Goal: Task Accomplishment & Management: Manage account settings

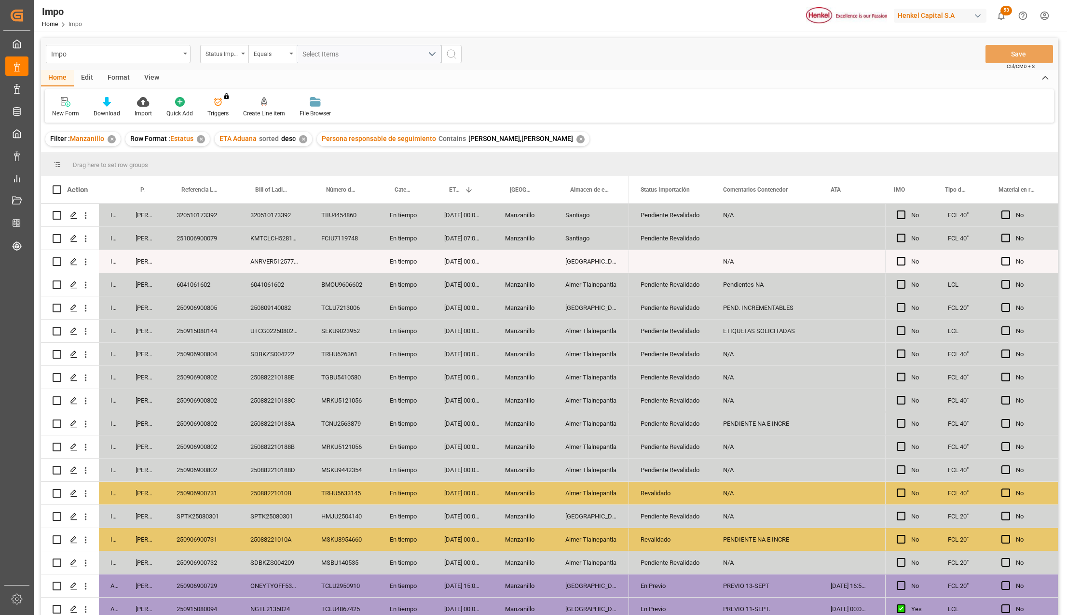
scroll to position [145, 0]
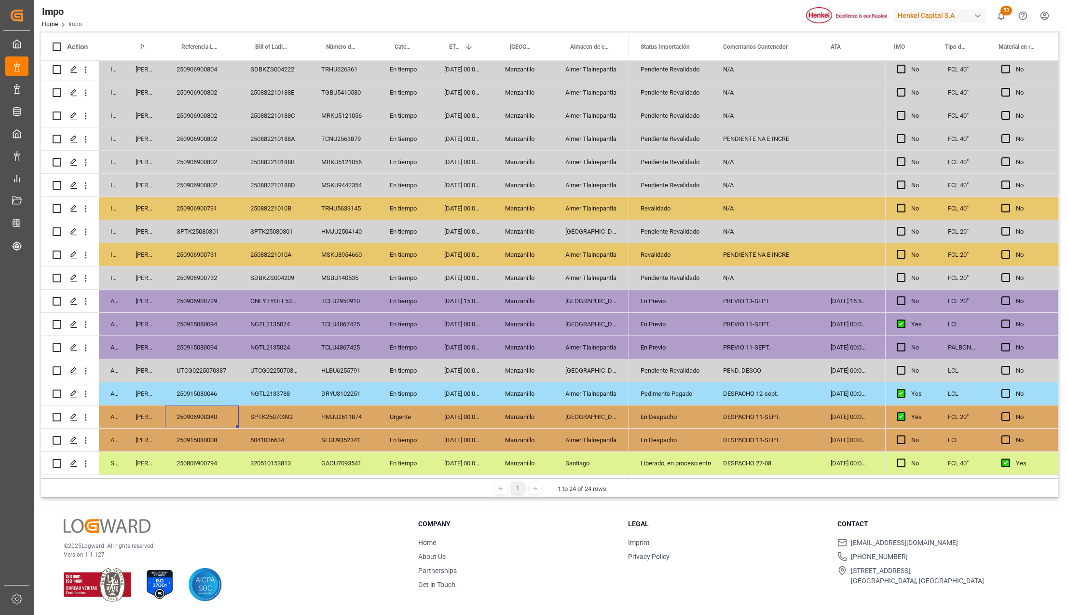
click at [510, 412] on div "Manzanillo" at bounding box center [524, 416] width 60 height 23
click at [601, 415] on div "[GEOGRAPHIC_DATA]" at bounding box center [591, 416] width 75 height 23
click at [209, 431] on div "250915080008" at bounding box center [202, 439] width 74 height 23
click at [643, 415] on div "En Despacho" at bounding box center [670, 417] width 59 height 22
click at [695, 419] on icon "open menu" at bounding box center [694, 423] width 12 height 12
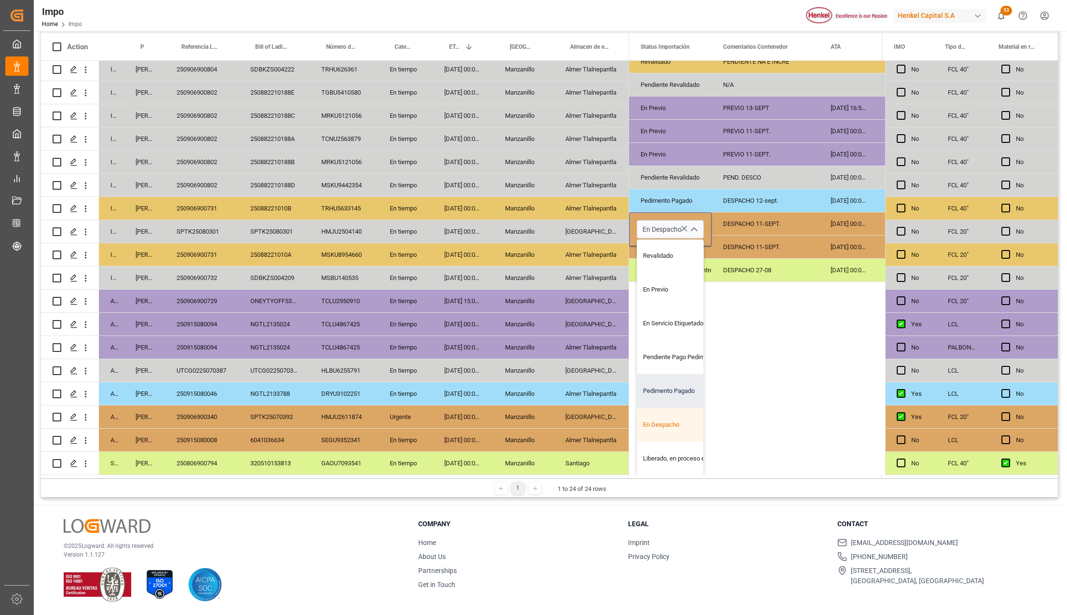
scroll to position [64, 0]
click at [677, 427] on div "Liberado, en proceso entrega" at bounding box center [682, 429] width 91 height 34
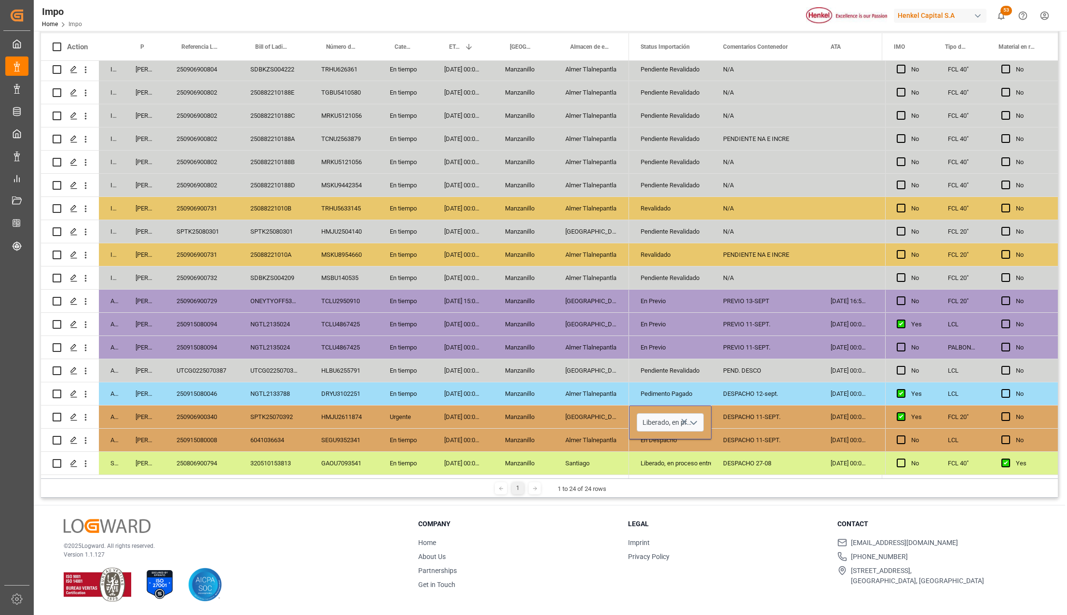
type input "Liberado, en proceso entrega"
click at [661, 452] on div "Liberado, en proceso entrega" at bounding box center [670, 463] width 59 height 22
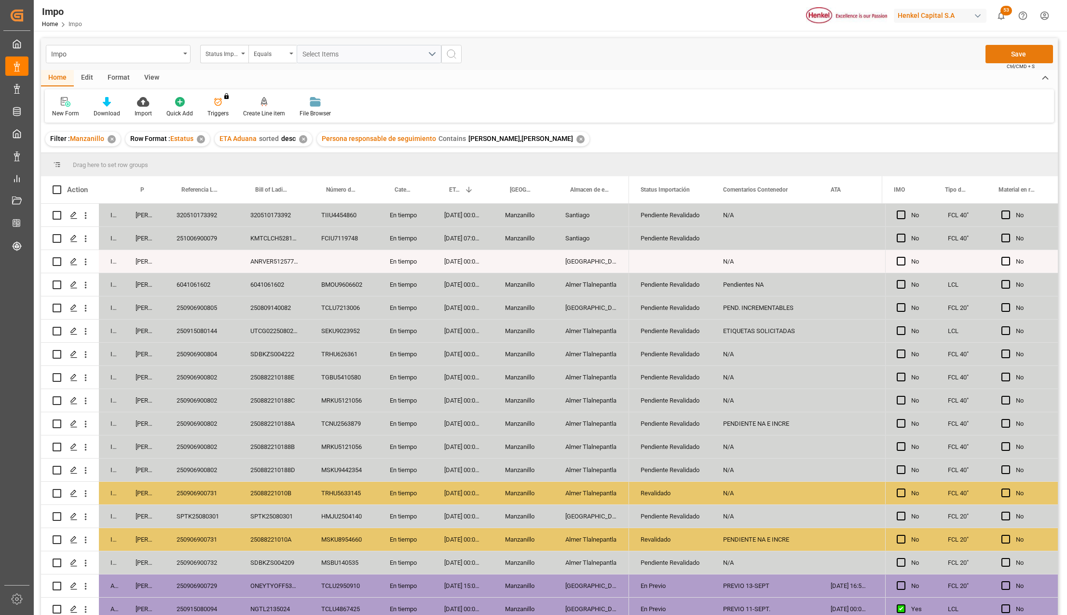
click at [1019, 62] on button "Save" at bounding box center [1020, 54] width 68 height 18
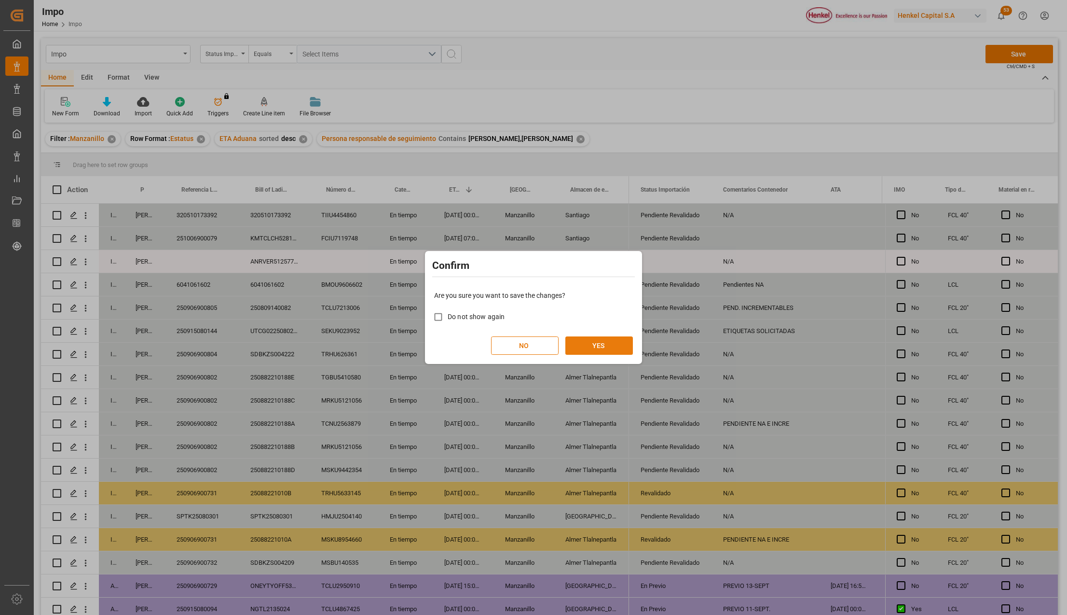
click at [602, 346] on button "YES" at bounding box center [599, 345] width 68 height 18
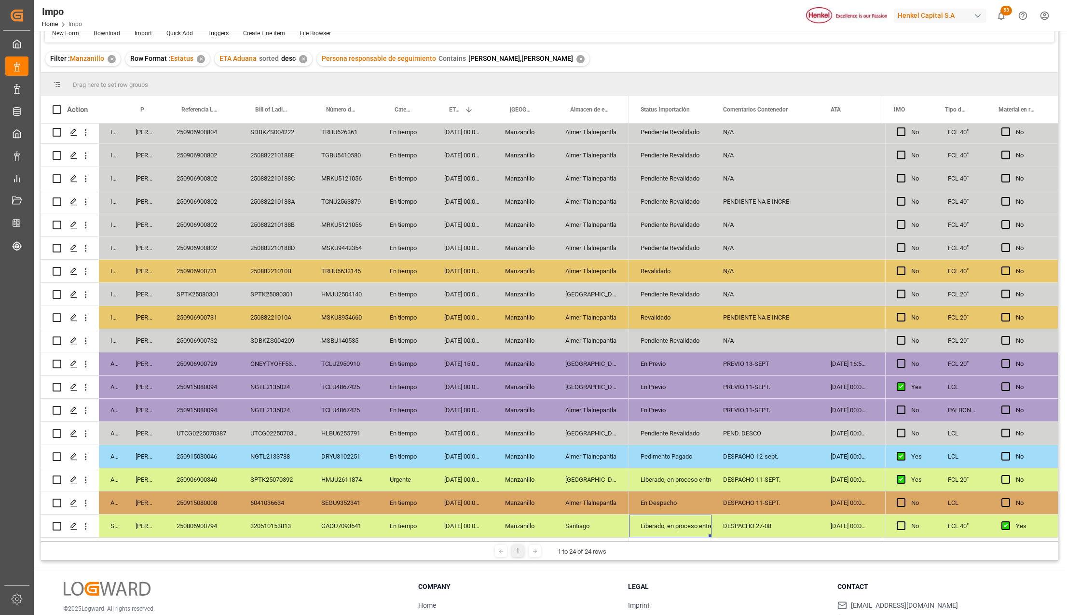
scroll to position [143, 0]
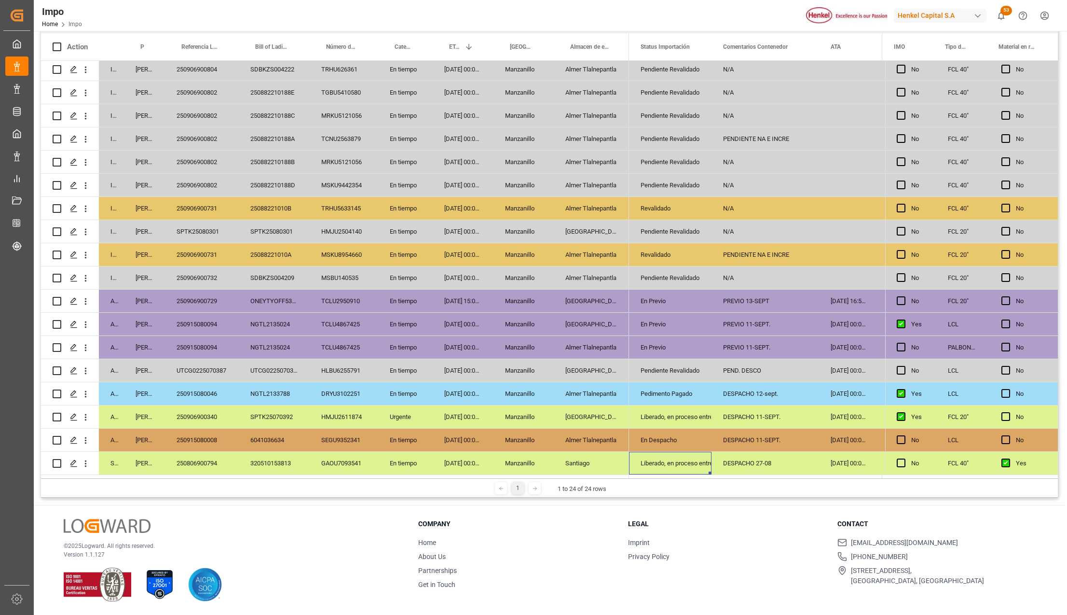
drag, startPoint x: 301, startPoint y: 435, endPoint x: 553, endPoint y: 485, distance: 256.8
click at [301, 435] on div "6041036634" at bounding box center [274, 439] width 71 height 23
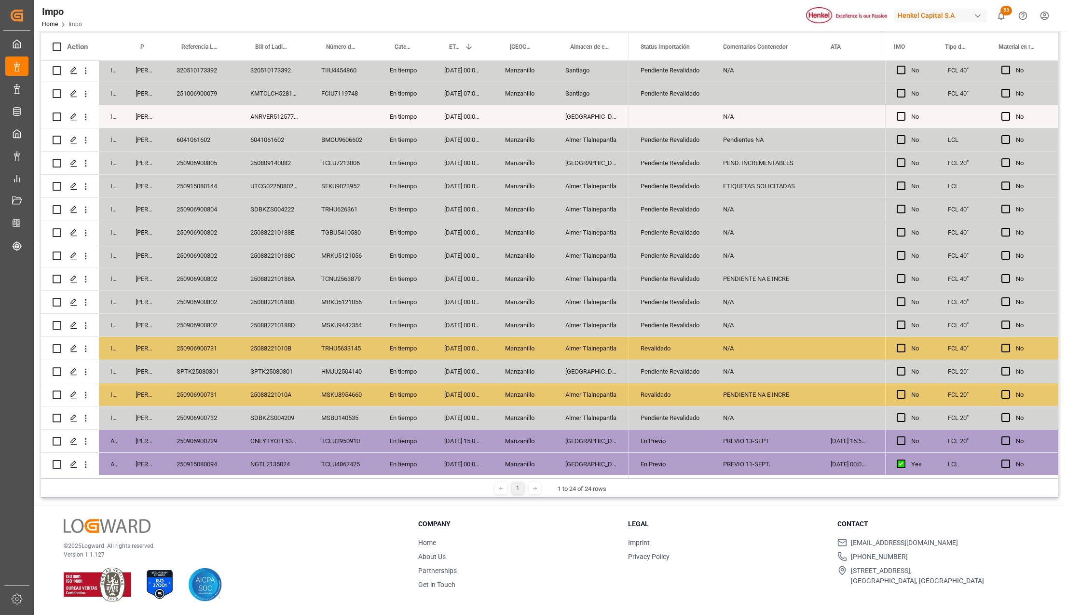
scroll to position [0, 0]
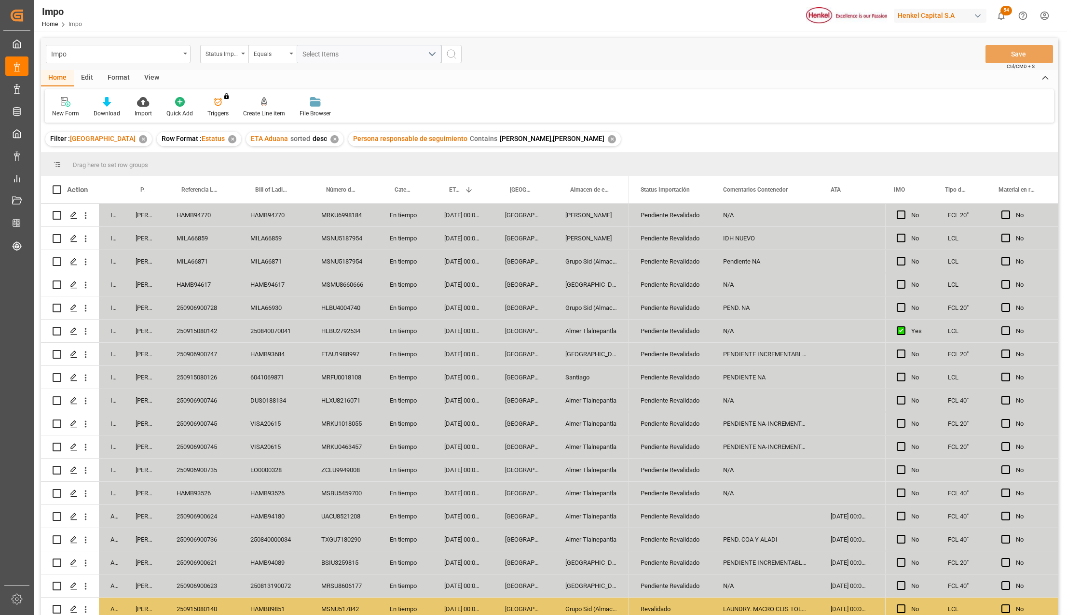
scroll to position [214, 0]
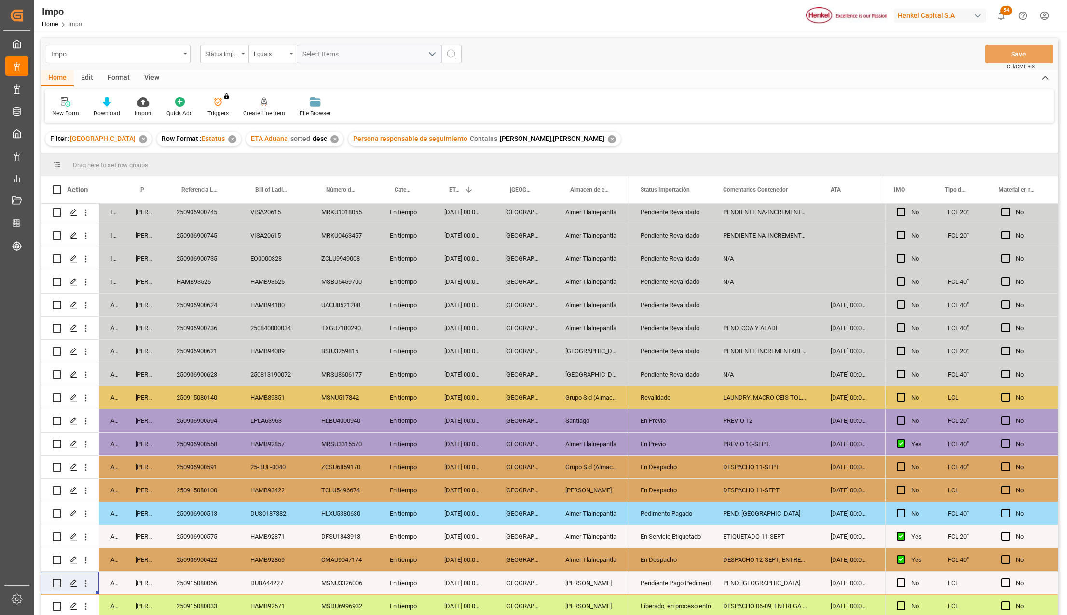
click at [673, 394] on div "Revalidado" at bounding box center [670, 397] width 59 height 22
click at [352, 581] on div "MSNU3326006" at bounding box center [344, 582] width 69 height 23
click at [280, 582] on div "DUBA44227" at bounding box center [274, 582] width 71 height 23
drag, startPoint x: 199, startPoint y: 579, endPoint x: 197, endPoint y: 590, distance: 10.2
click at [199, 579] on div "250915080066" at bounding box center [202, 582] width 74 height 23
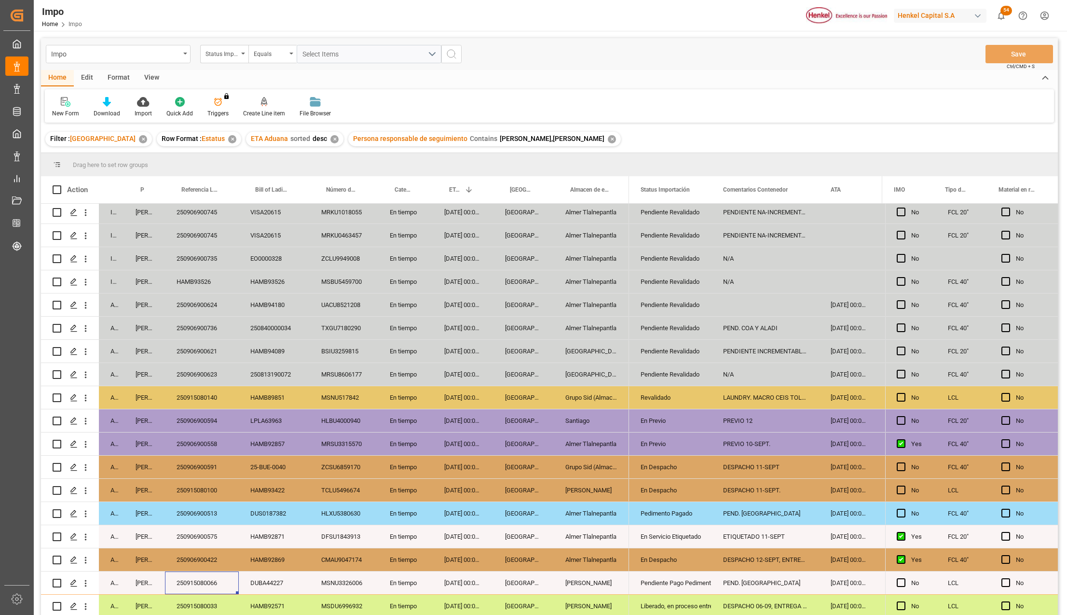
click at [283, 537] on div "HAMB92871" at bounding box center [274, 536] width 71 height 23
click at [216, 581] on div "250915080066" at bounding box center [202, 582] width 74 height 23
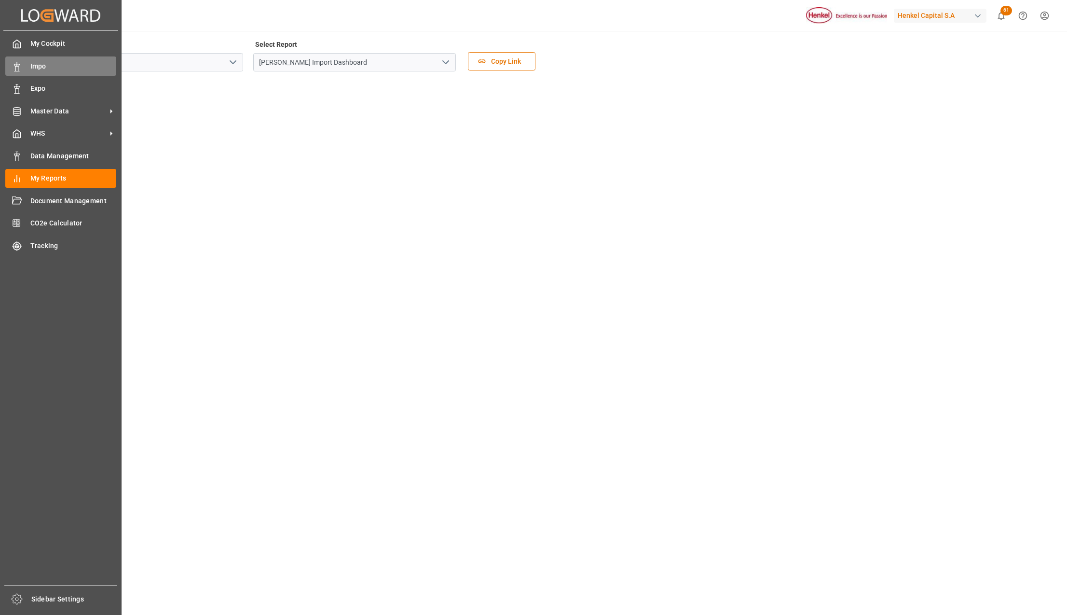
click at [55, 67] on span "Impo" at bounding box center [73, 66] width 86 height 10
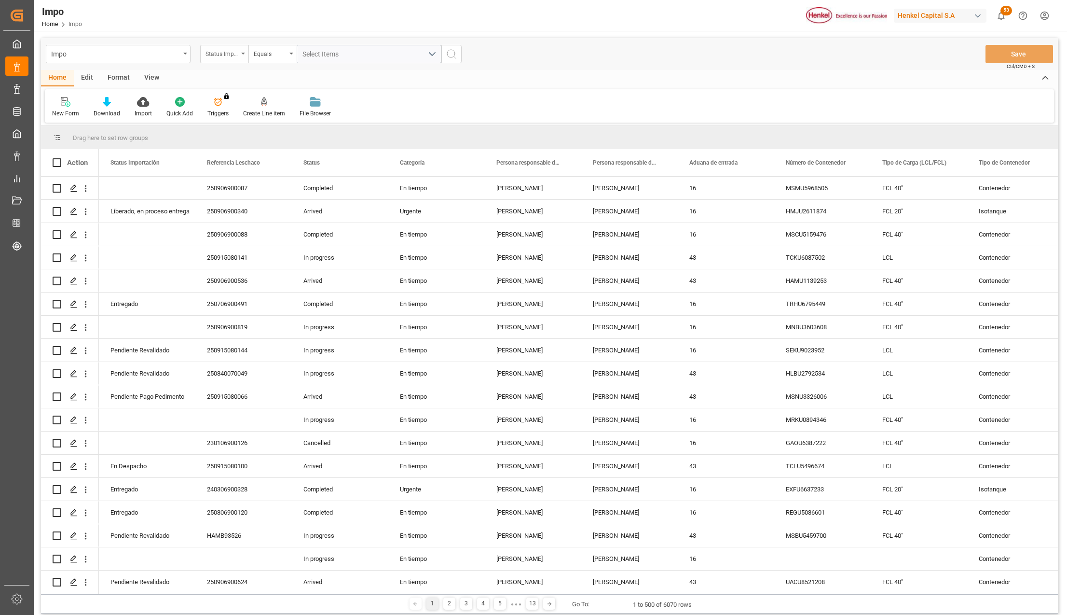
click at [247, 56] on div "Status Importación" at bounding box center [224, 54] width 48 height 18
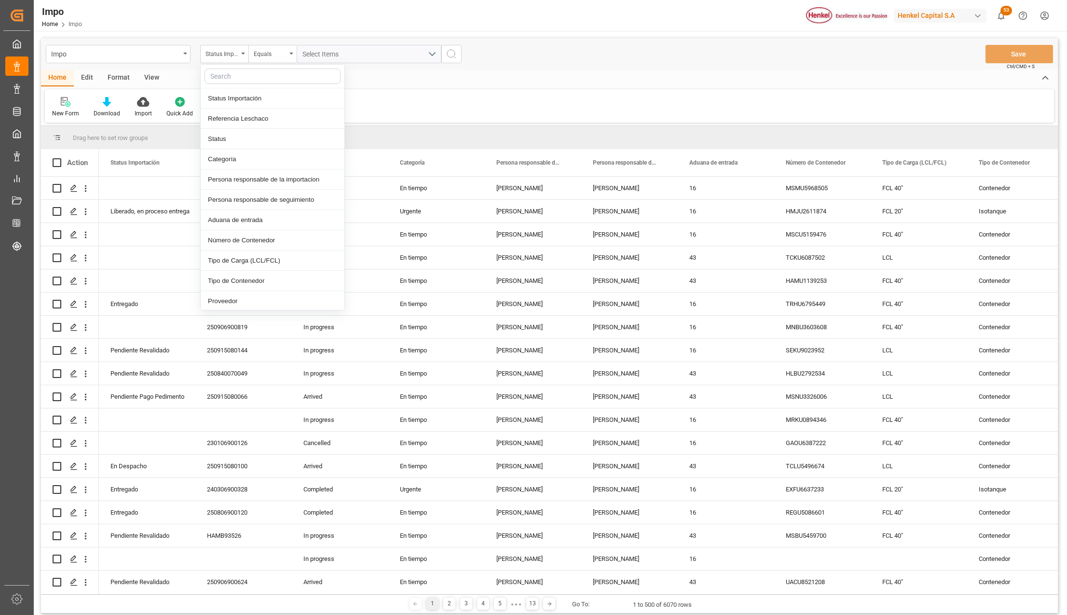
click at [233, 81] on input "text" at bounding box center [273, 76] width 136 height 15
type input "idh"
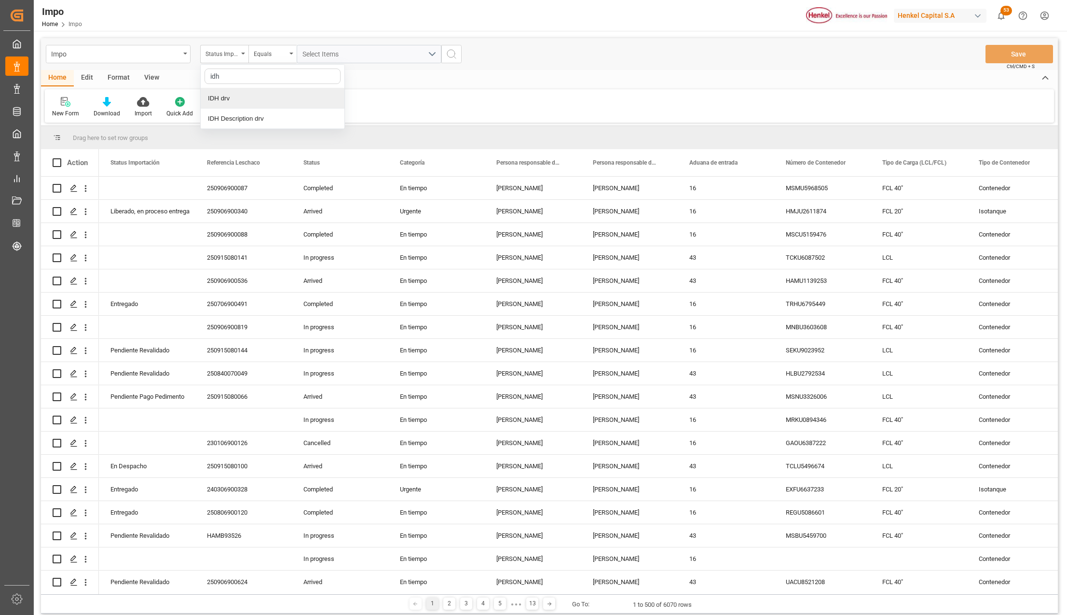
click at [214, 101] on div "IDH drv" at bounding box center [273, 98] width 144 height 20
click at [307, 55] on input "text" at bounding box center [369, 54] width 145 height 18
type input "2852952"
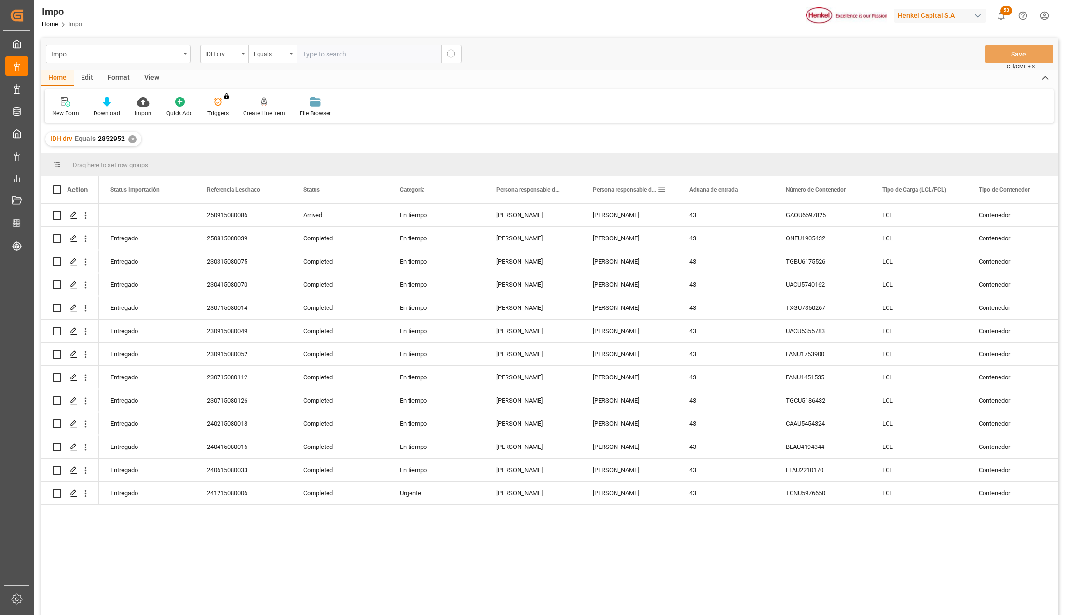
click at [592, 298] on div "Guillermina Simon" at bounding box center [629, 307] width 96 height 23
click at [151, 70] on div "View" at bounding box center [151, 78] width 29 height 16
click at [121, 93] on div "Default Standard Templates Save Template Reset Template" at bounding box center [549, 105] width 1009 height 33
click at [120, 101] on div at bounding box center [109, 101] width 48 height 10
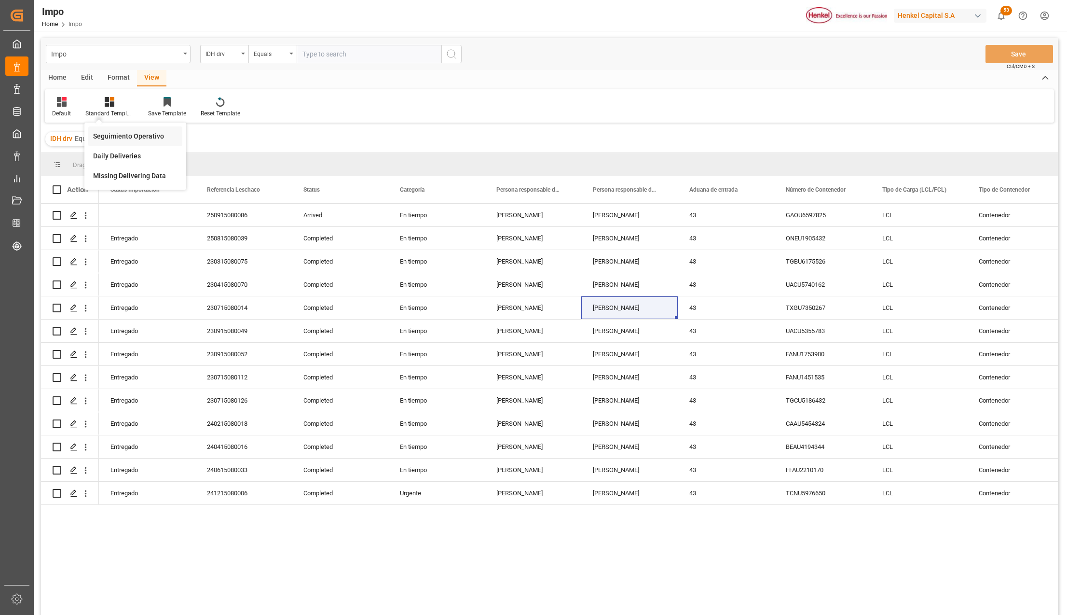
click at [123, 131] on div "Seguimiento Operativo" at bounding box center [135, 136] width 84 height 10
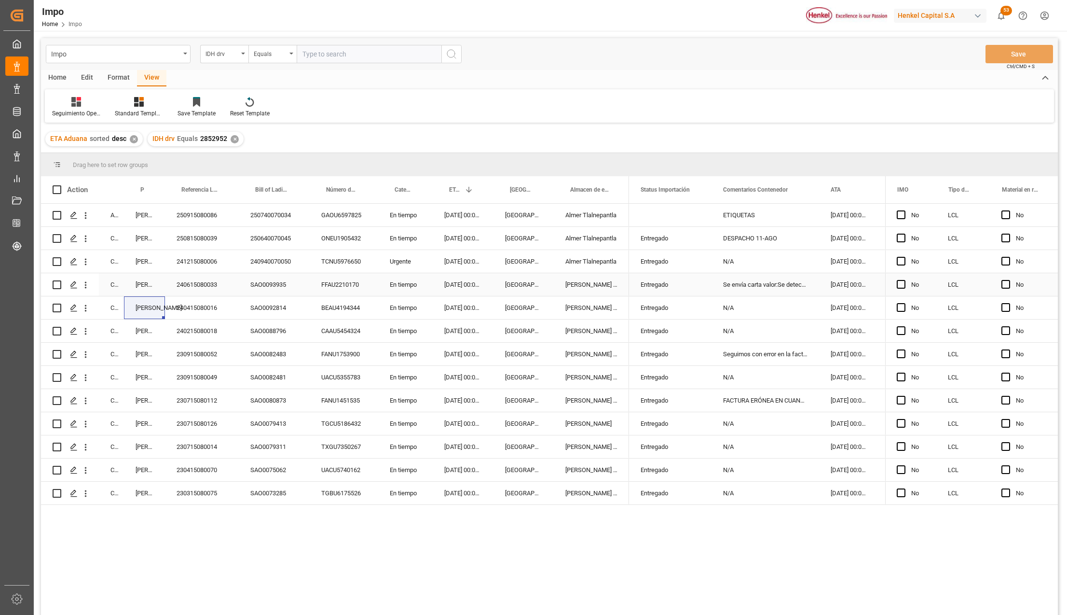
click at [494, 295] on div "[GEOGRAPHIC_DATA]" at bounding box center [524, 284] width 60 height 23
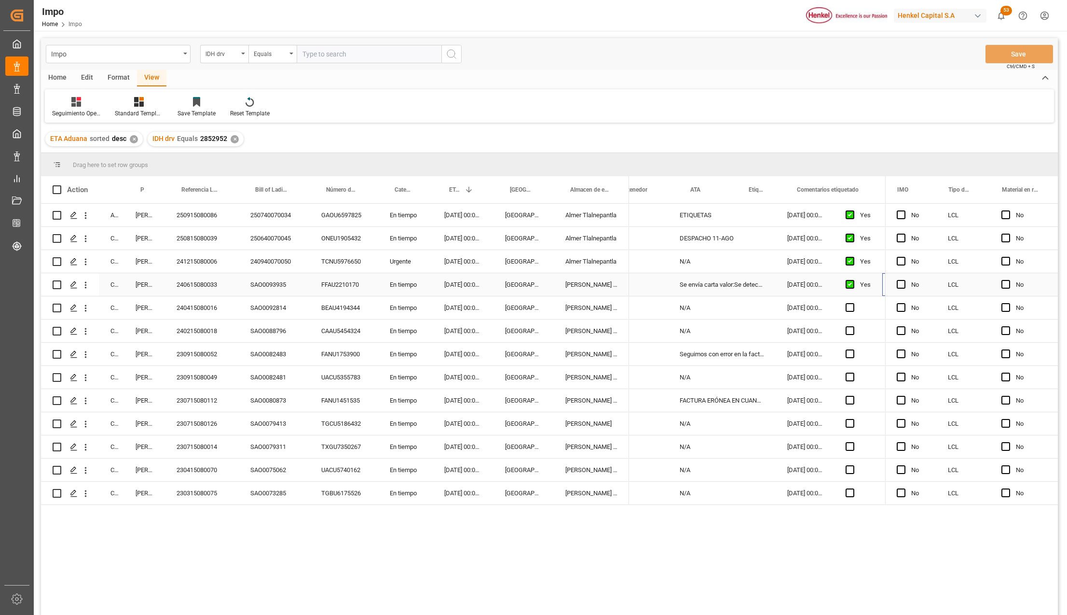
scroll to position [0, 140]
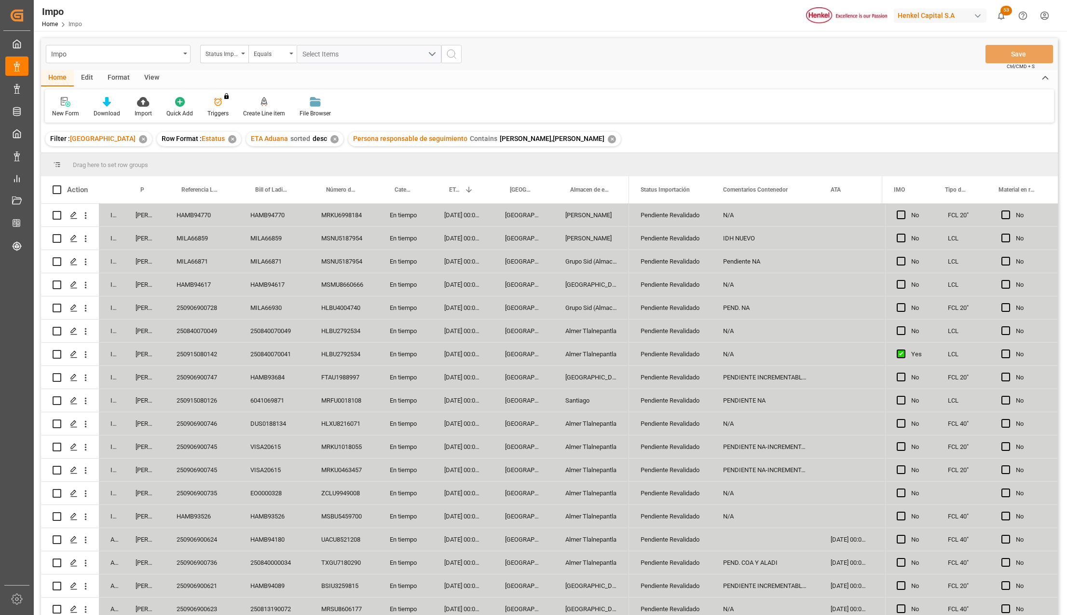
scroll to position [237, 0]
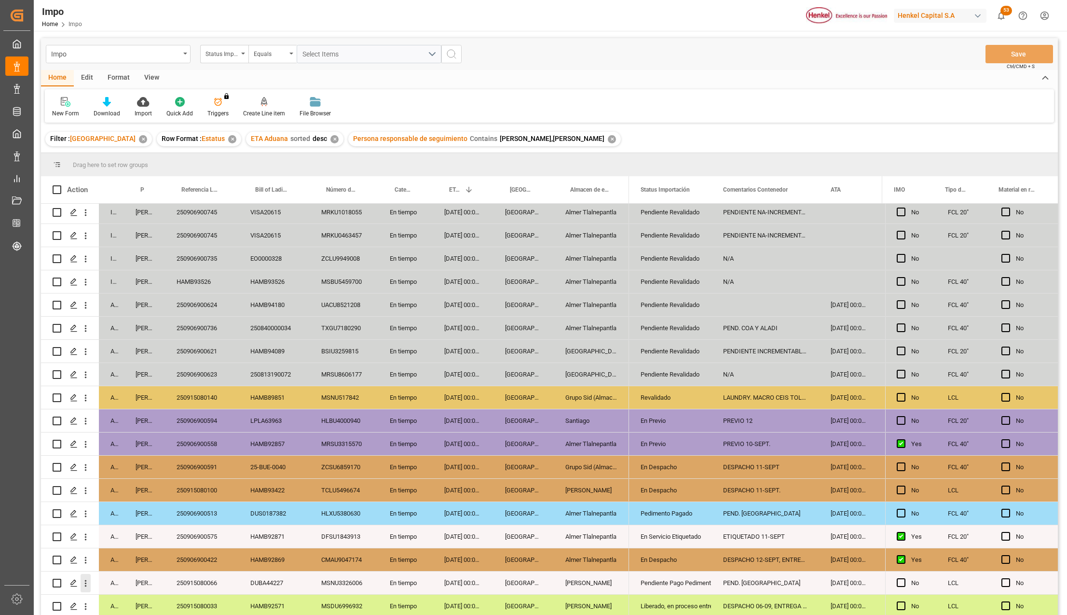
click at [89, 579] on icon "open menu" at bounding box center [86, 583] width 10 height 10
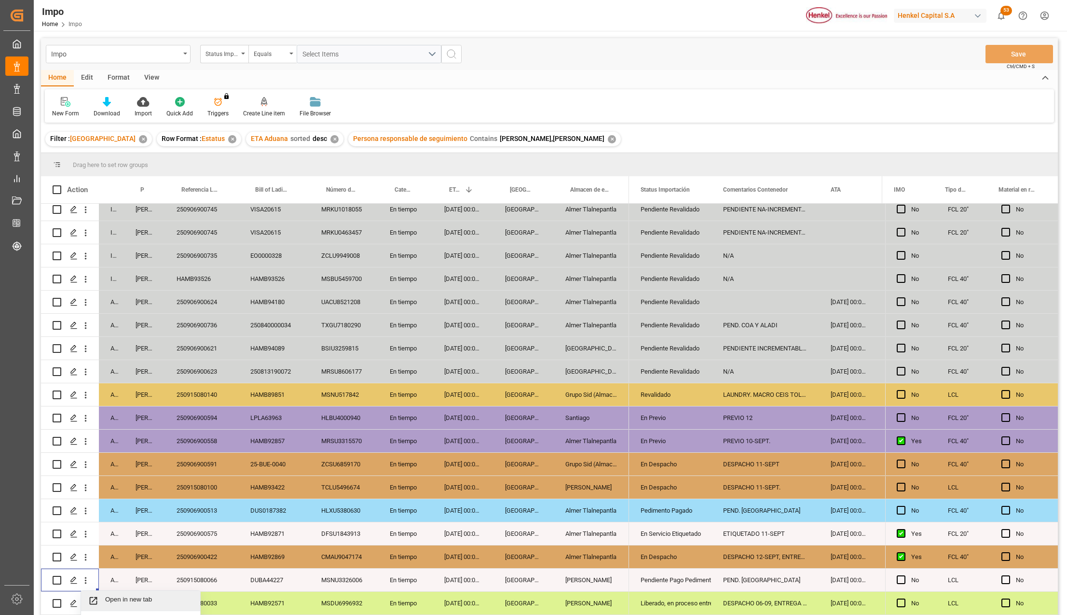
click at [109, 592] on div "Open in new tab" at bounding box center [140, 600] width 119 height 20
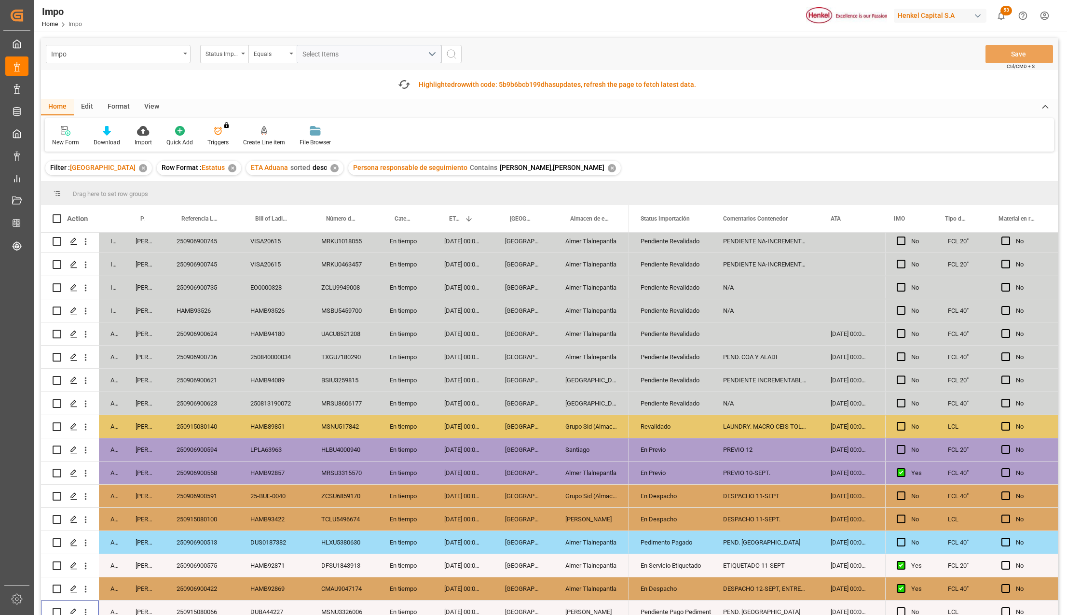
click at [683, 141] on div "New Form Download Import Quick Add Triggers You do not have permission for Trig…" at bounding box center [549, 134] width 1009 height 33
click at [402, 84] on icon "button" at bounding box center [403, 84] width 15 height 15
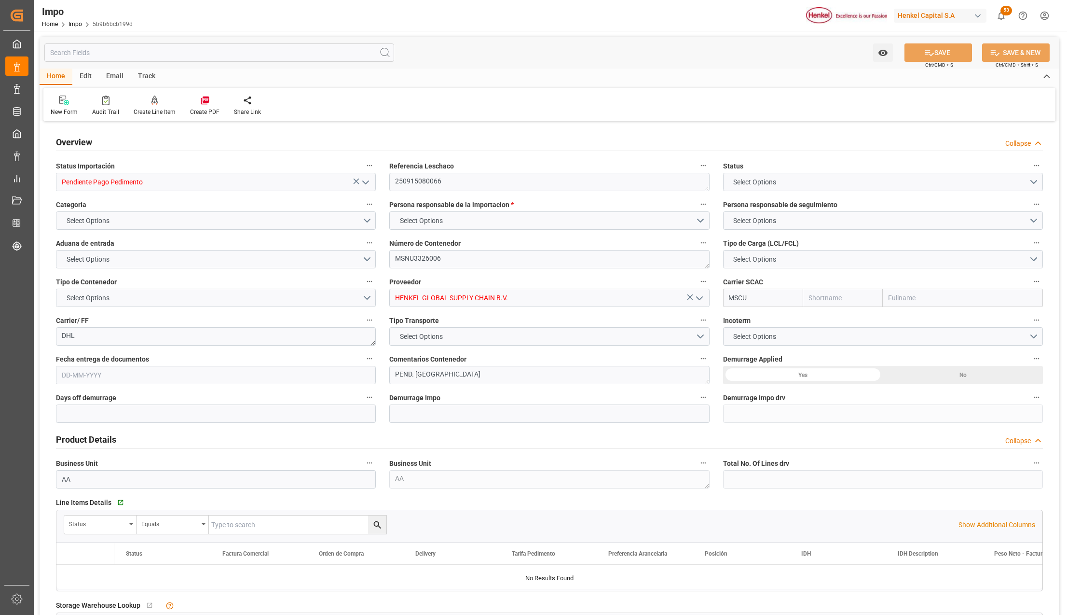
type input "MSC"
type input "Mediterranean Shipping Company"
type input "0"
type input "1"
type input "0.143"
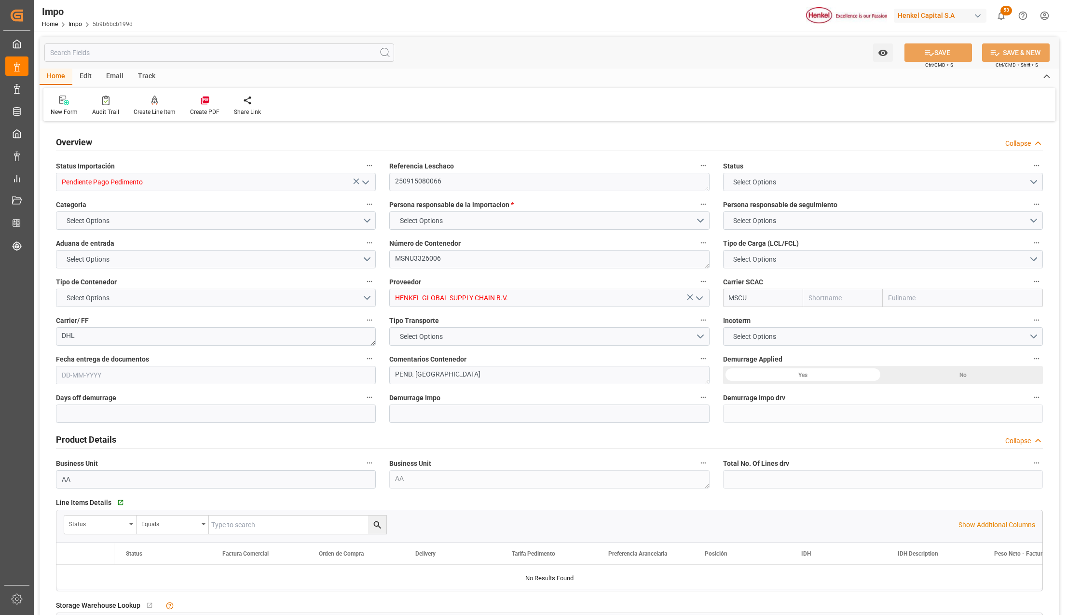
type input "1"
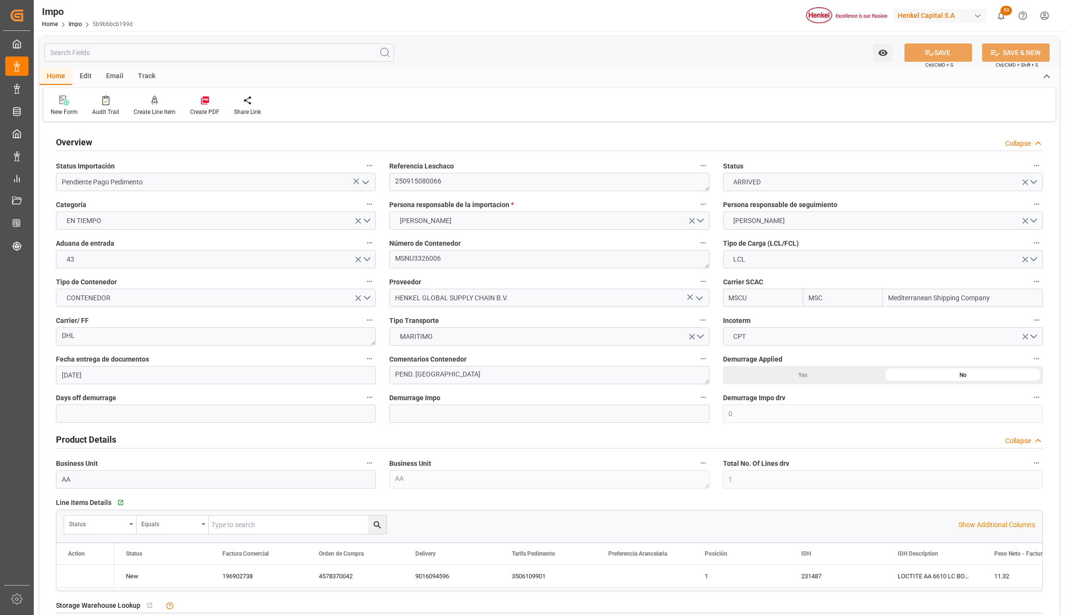
type input "20-08-2025"
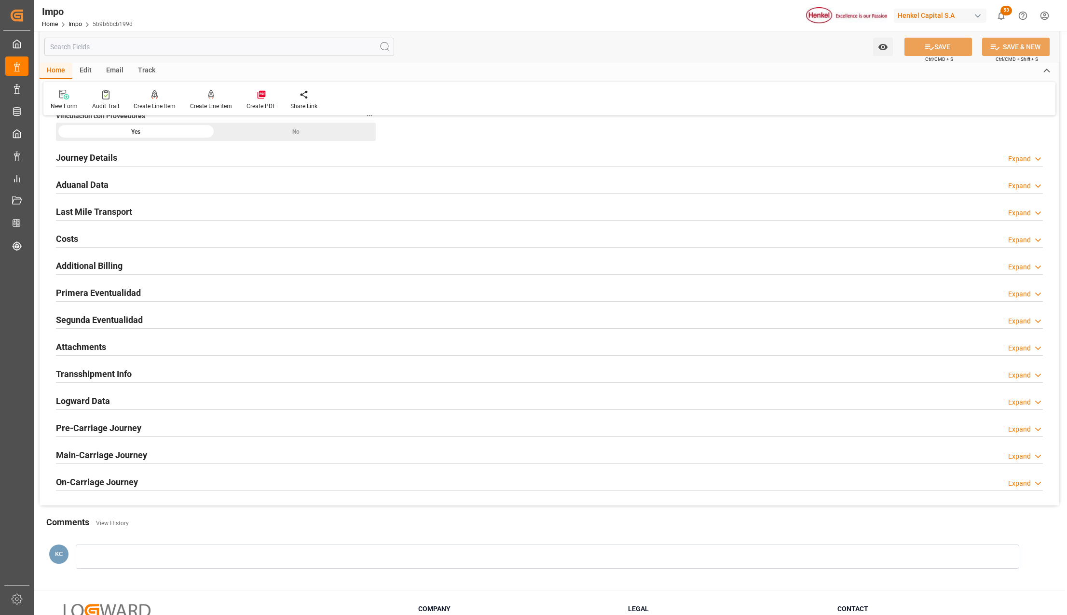
scroll to position [643, 0]
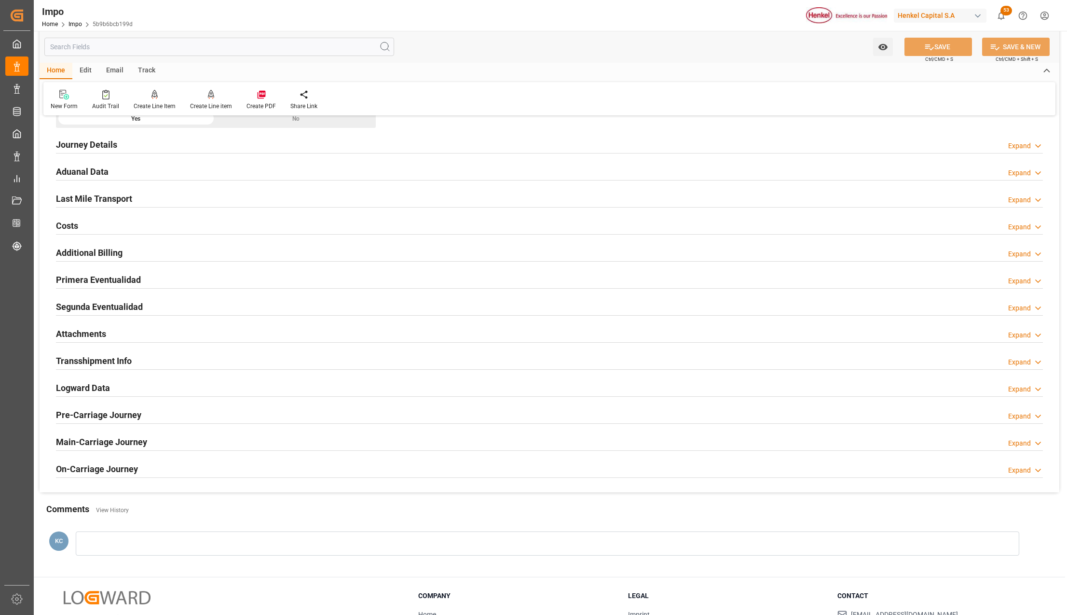
click at [72, 336] on h2 "Attachments" at bounding box center [81, 333] width 50 height 13
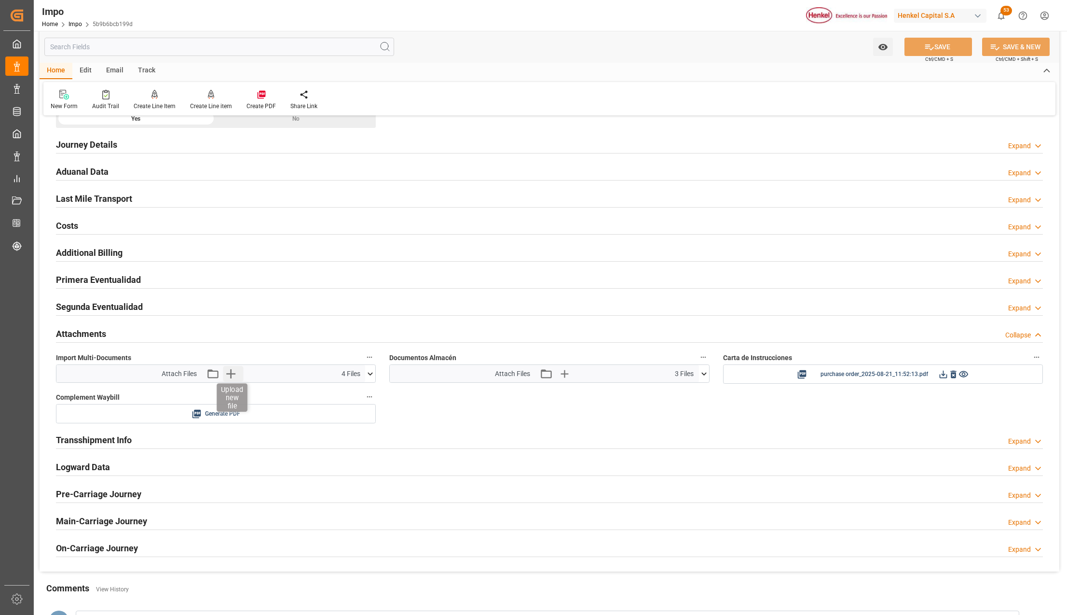
click at [234, 375] on icon "button" at bounding box center [230, 373] width 15 height 15
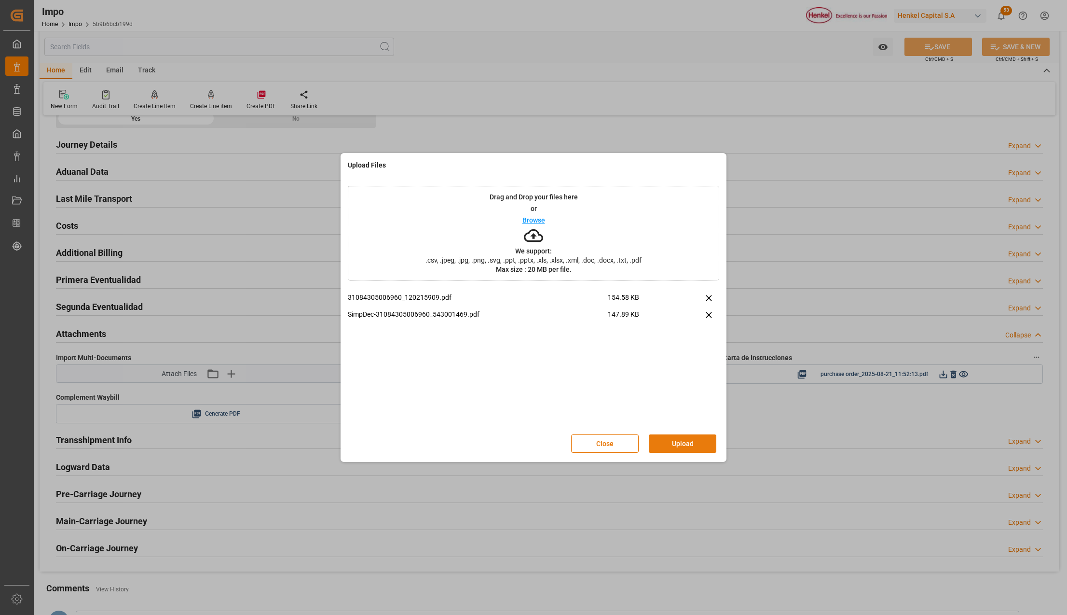
click at [664, 441] on button "Upload" at bounding box center [683, 443] width 68 height 18
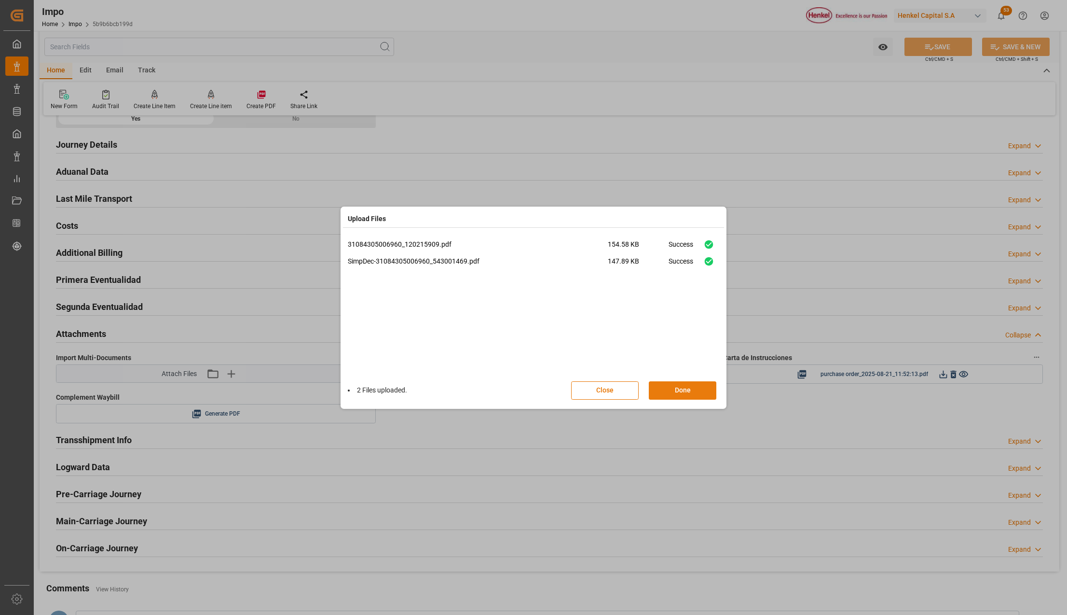
click at [678, 393] on button "Done" at bounding box center [683, 390] width 68 height 18
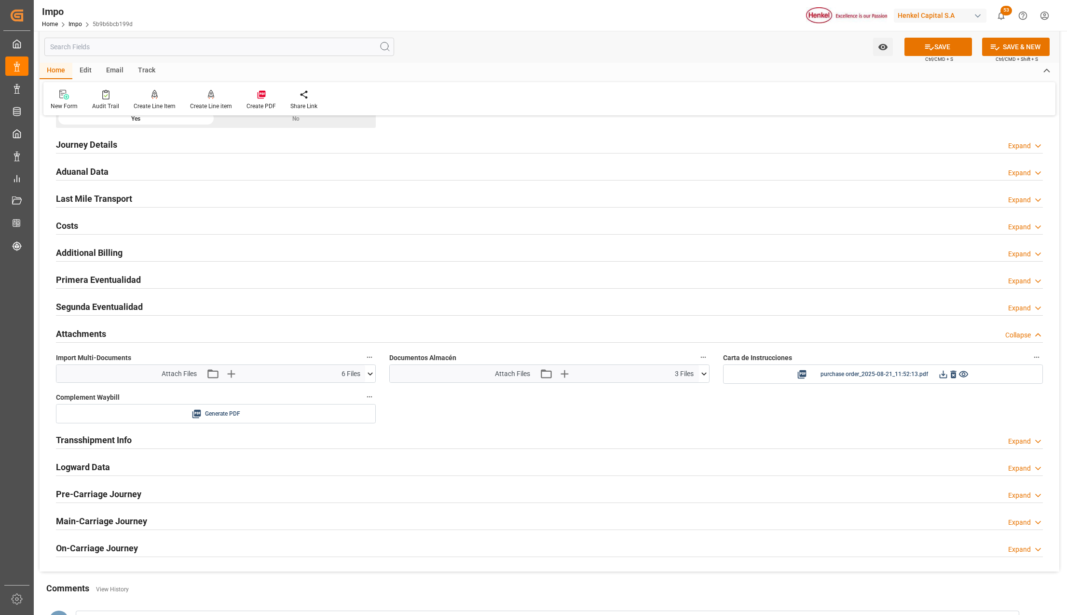
click at [933, 43] on button "SAVE" at bounding box center [939, 47] width 68 height 18
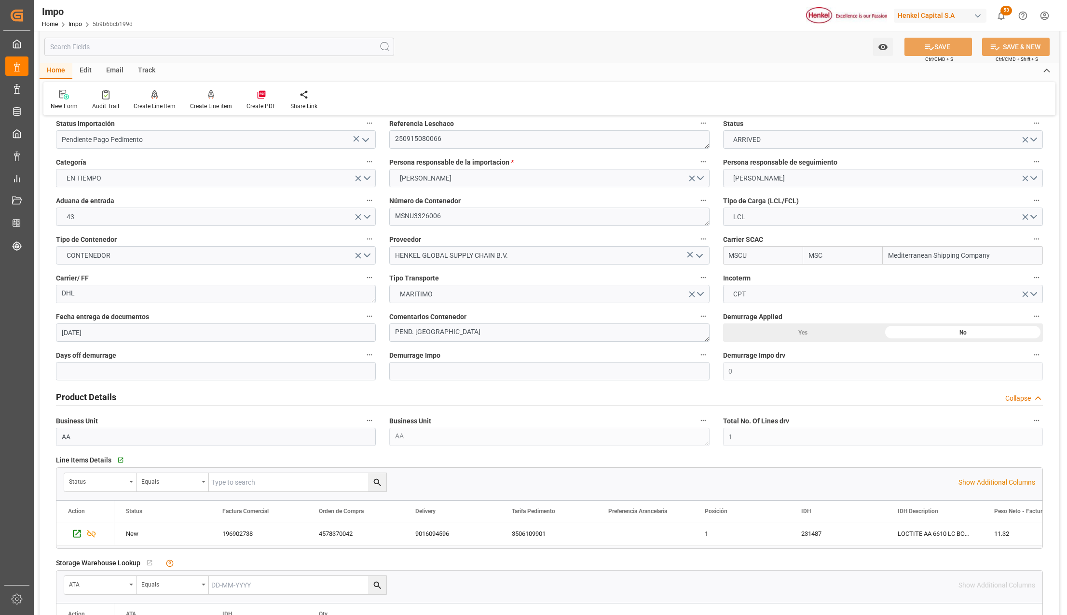
scroll to position [0, 0]
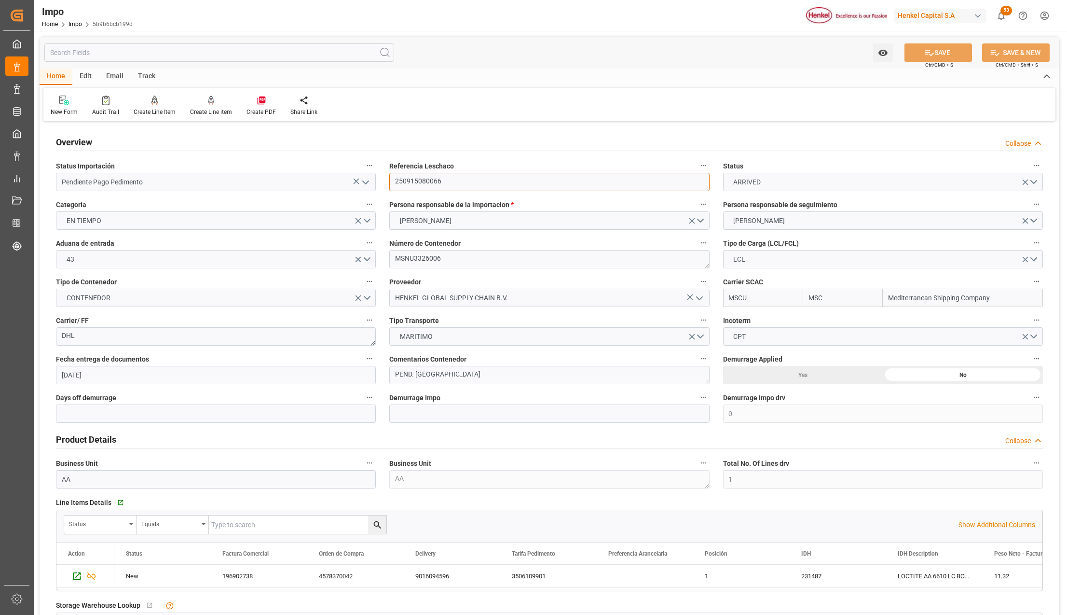
click at [415, 186] on textarea "250915080066" at bounding box center [549, 182] width 320 height 18
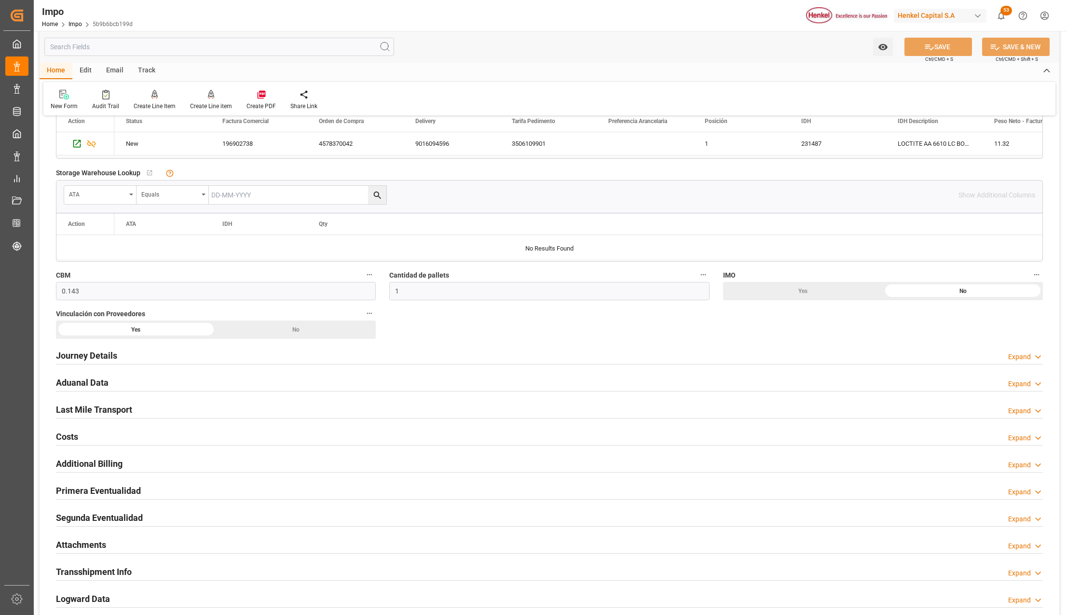
scroll to position [514, 0]
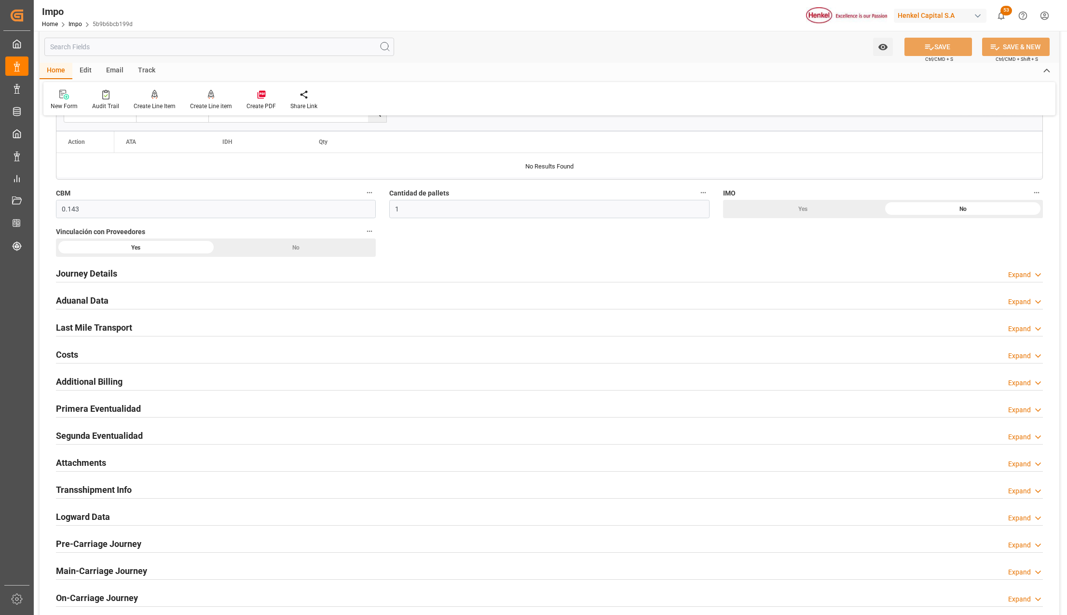
click at [81, 461] on h2 "Attachments" at bounding box center [81, 462] width 50 height 13
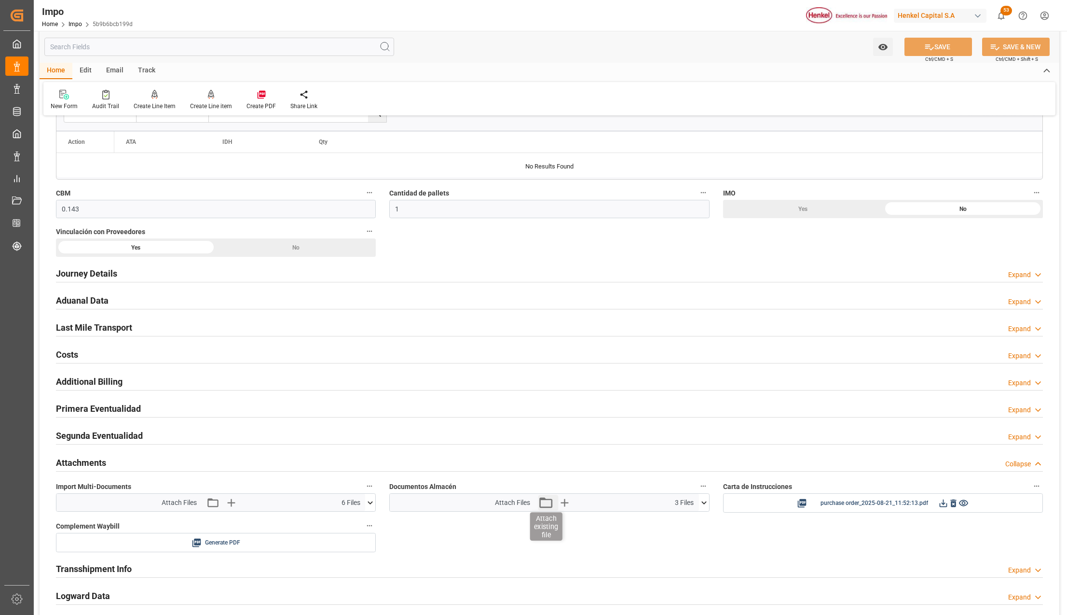
click at [540, 502] on icon "button" at bounding box center [545, 502] width 13 height 11
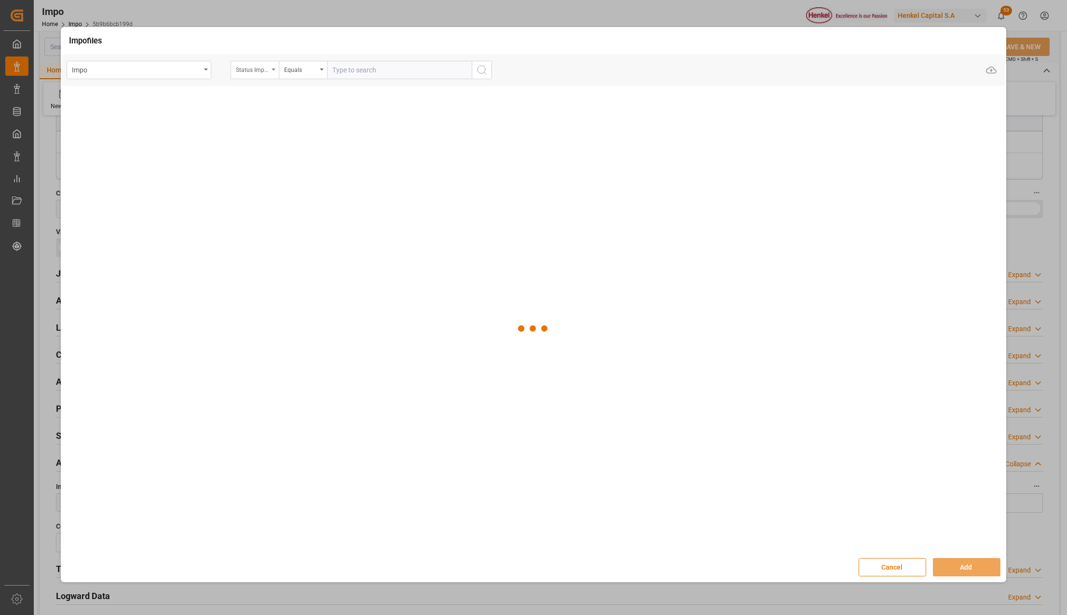
click at [273, 68] on div "Status Importación" at bounding box center [255, 70] width 48 height 18
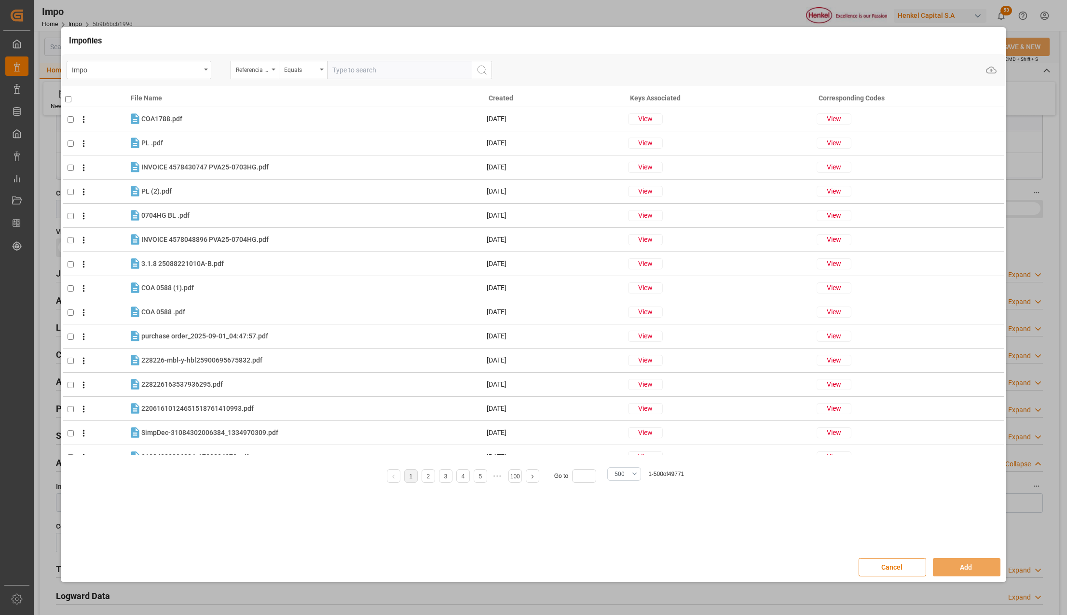
click at [371, 71] on input "text" at bounding box center [399, 70] width 145 height 18
paste input "250915080066"
type input "250915080066"
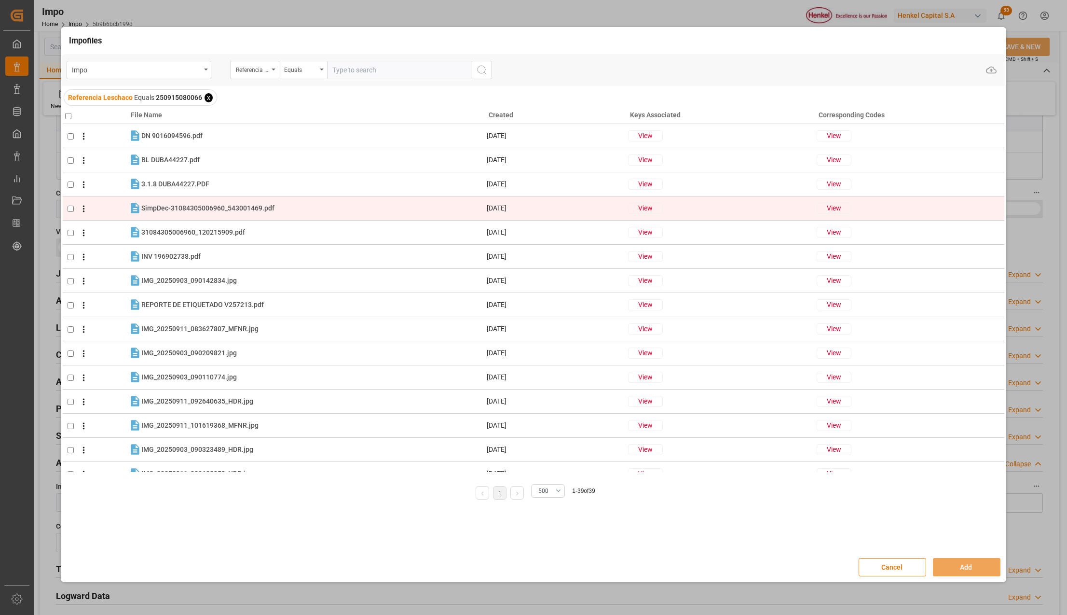
click at [70, 209] on input "checkbox" at bounding box center [71, 209] width 6 height 6
checkbox input "true"
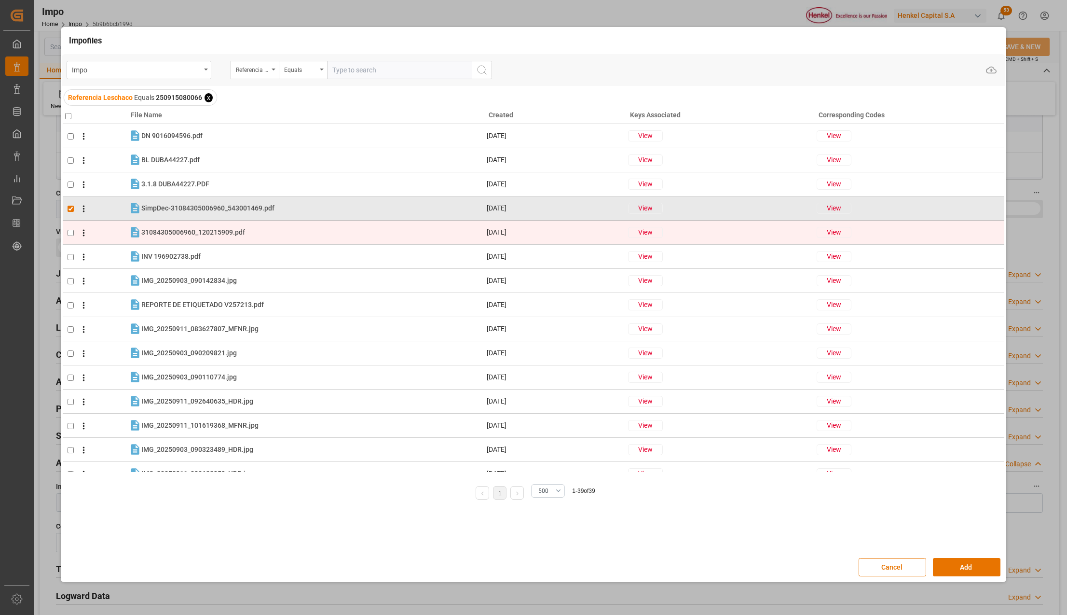
click at [70, 235] on input "checkbox" at bounding box center [71, 233] width 6 height 6
checkbox input "true"
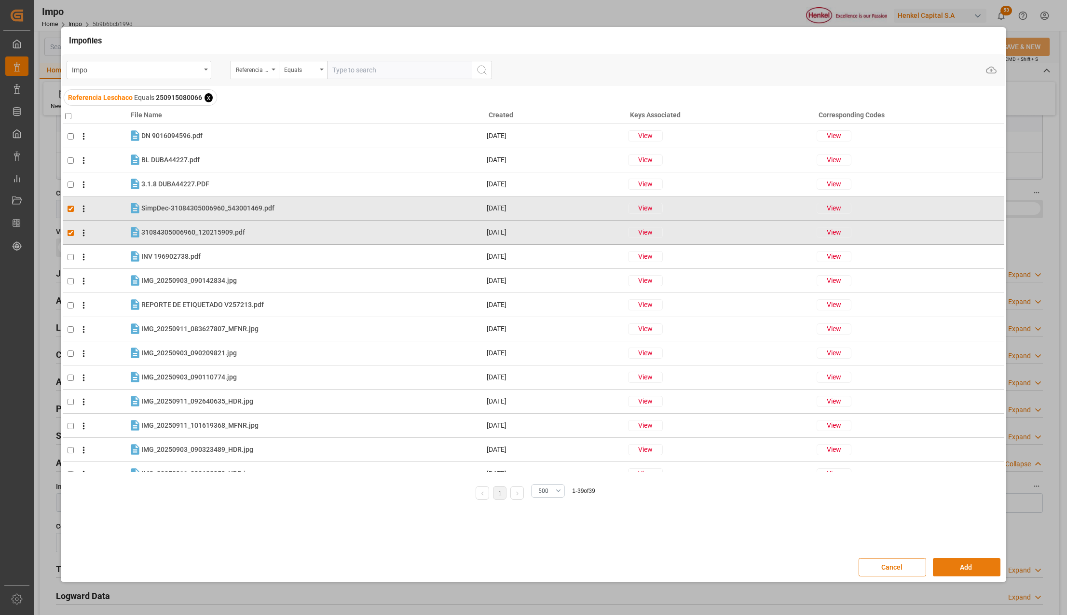
click at [966, 562] on button "Add" at bounding box center [967, 567] width 68 height 18
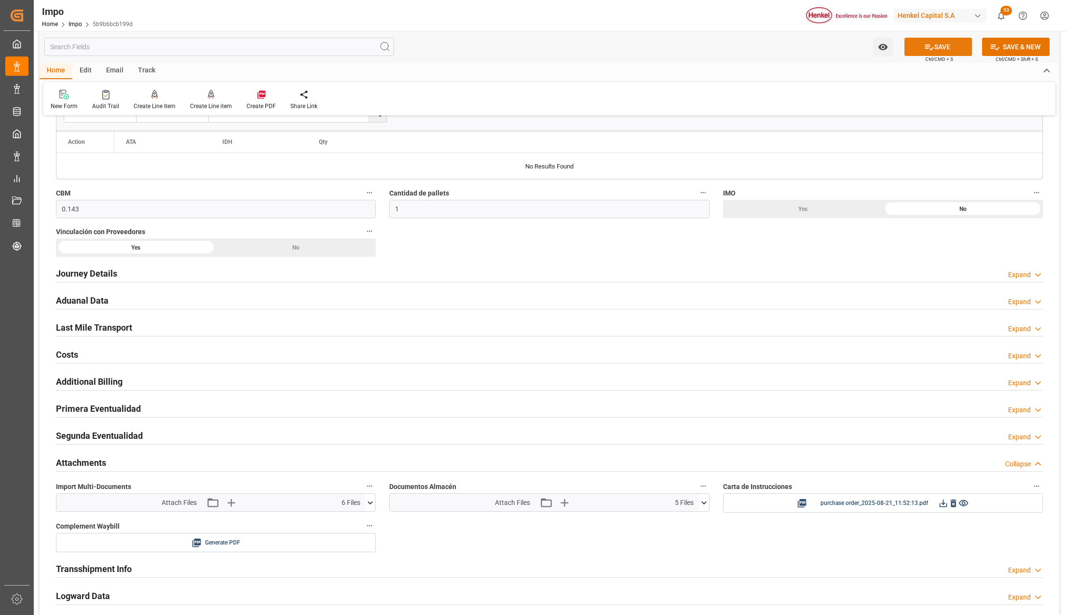
click at [942, 45] on button "SAVE" at bounding box center [939, 47] width 68 height 18
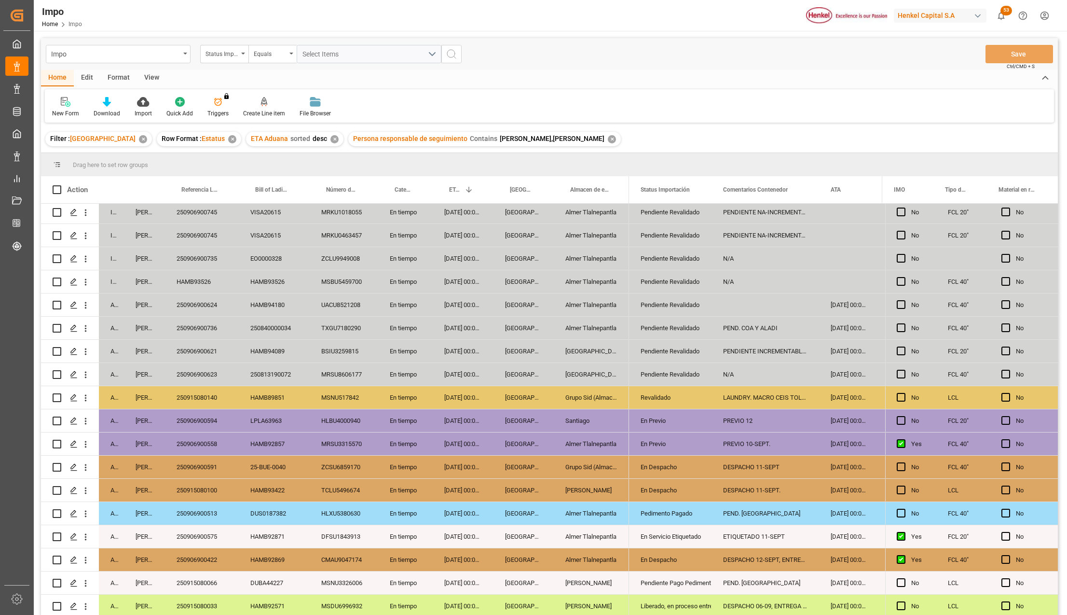
scroll to position [237, 0]
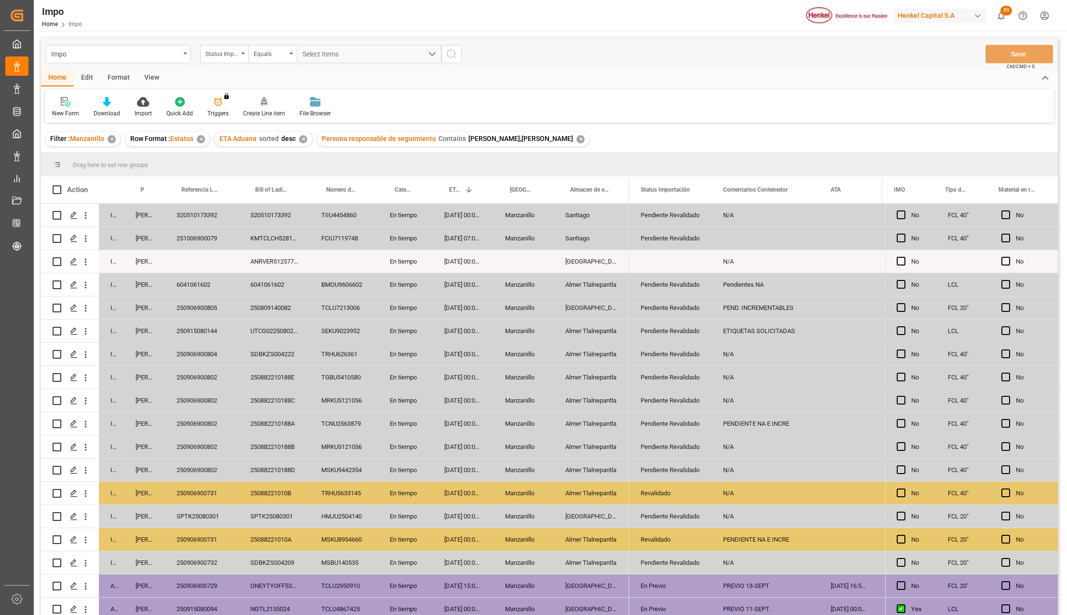
scroll to position [143, 0]
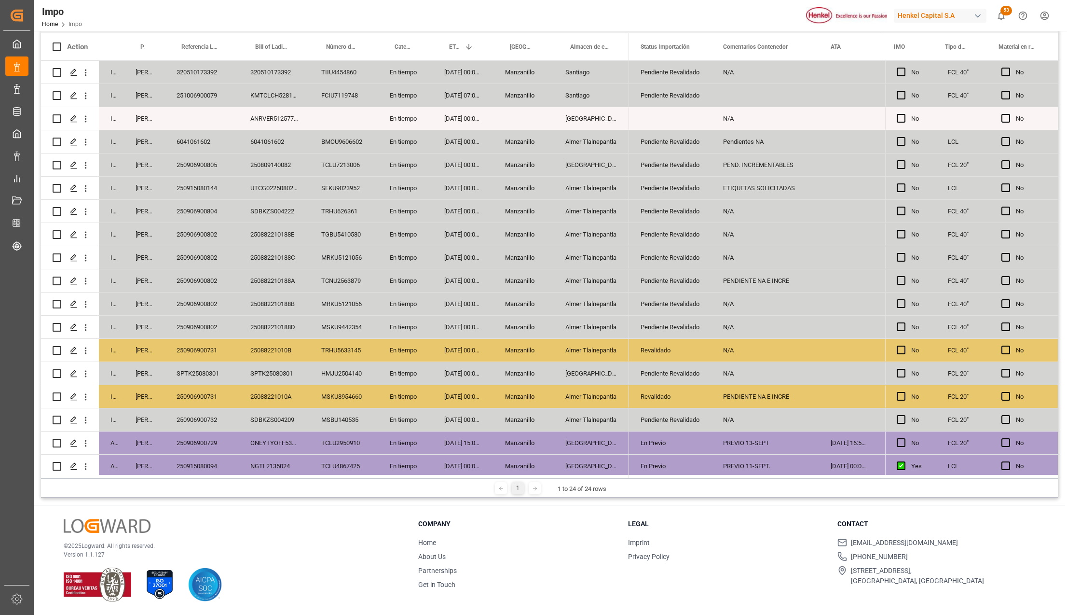
click at [296, 439] on div "ONEYTYOFF5333400" at bounding box center [274, 442] width 71 height 23
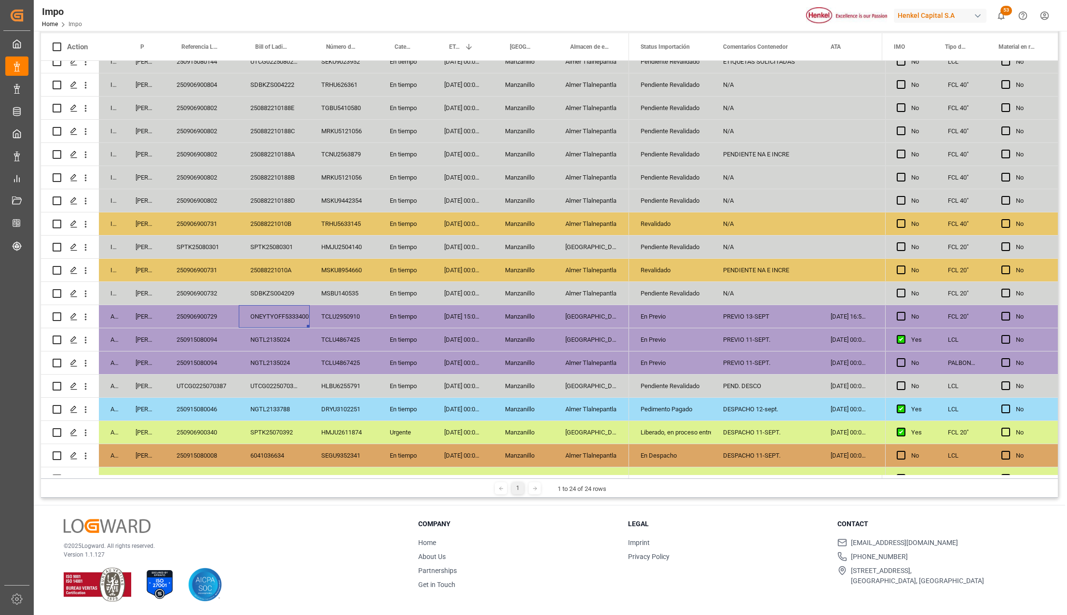
scroll to position [145, 0]
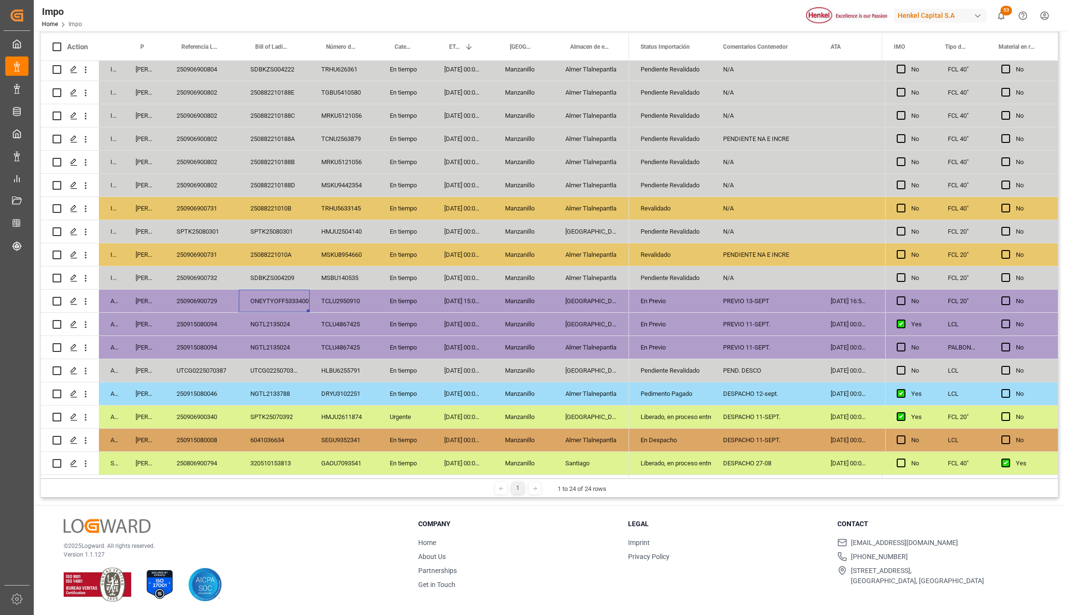
click at [217, 394] on div "250915080046" at bounding box center [202, 393] width 74 height 23
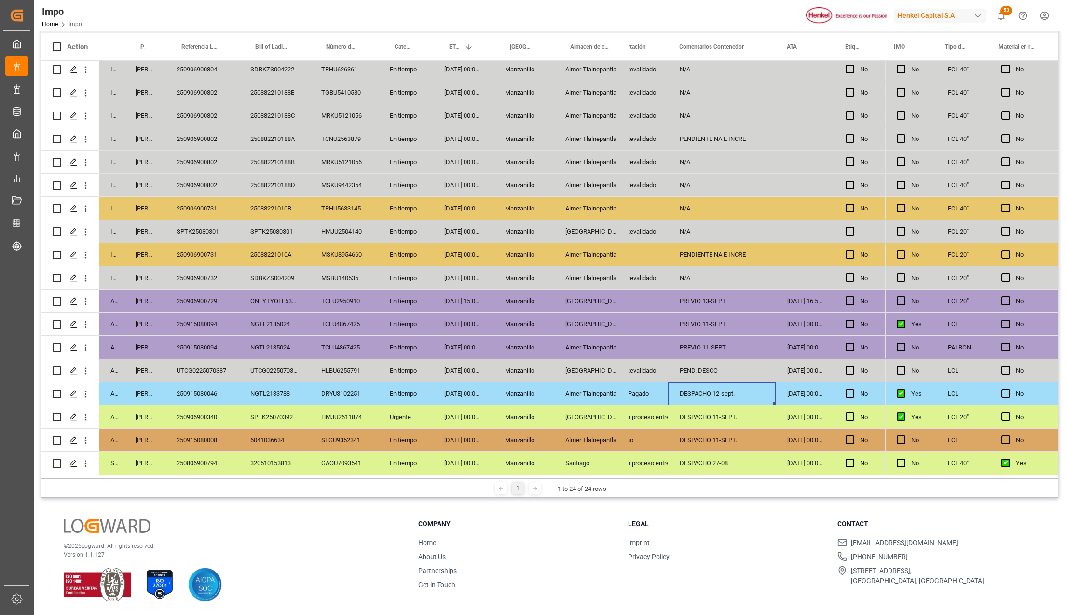
scroll to position [0, 0]
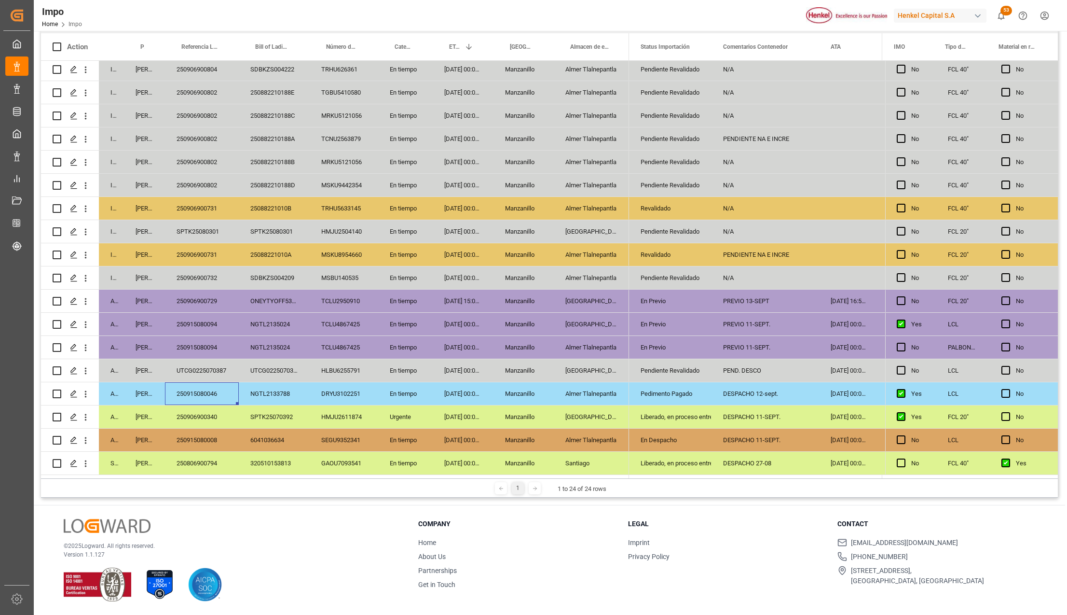
click at [220, 387] on div "250915080046" at bounding box center [202, 393] width 74 height 23
click at [292, 394] on div "NGTL2133788" at bounding box center [274, 393] width 71 height 23
drag, startPoint x: 298, startPoint y: 373, endPoint x: 288, endPoint y: 388, distance: 18.1
click at [298, 373] on div "UTCG0225070387" at bounding box center [274, 370] width 71 height 23
click at [288, 388] on div "NGTL2133788" at bounding box center [274, 393] width 71 height 23
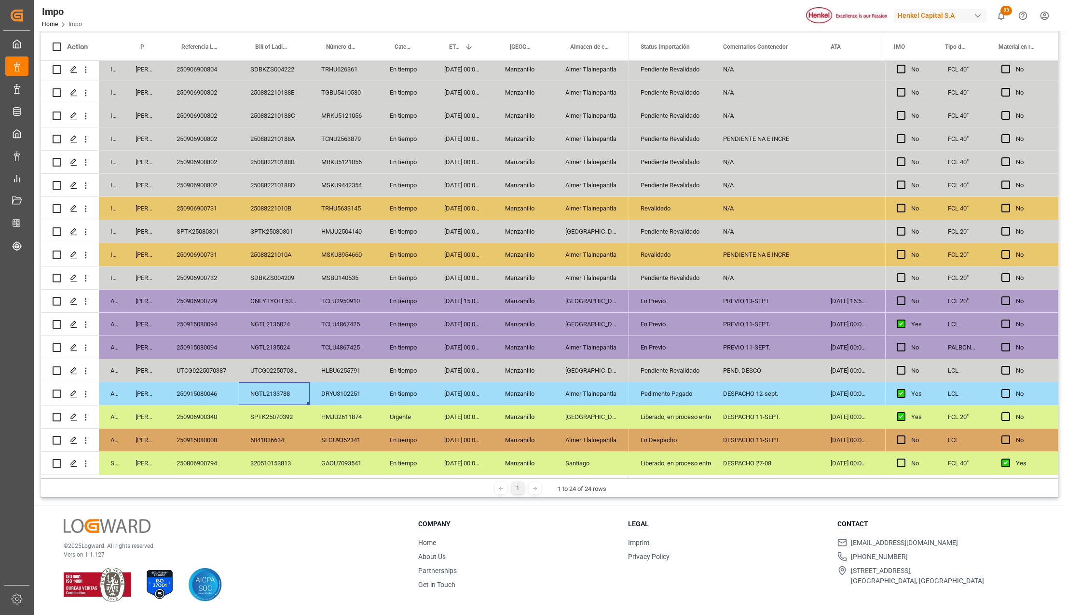
click at [232, 393] on div "250915080046" at bounding box center [202, 393] width 74 height 23
click at [657, 387] on div "Pedimento Pagado" at bounding box center [670, 394] width 59 height 22
click at [172, 384] on div "250915080046" at bounding box center [202, 393] width 74 height 23
click at [180, 391] on div "250915080046" at bounding box center [202, 393] width 74 height 23
drag, startPoint x: 206, startPoint y: 386, endPoint x: 176, endPoint y: 393, distance: 31.5
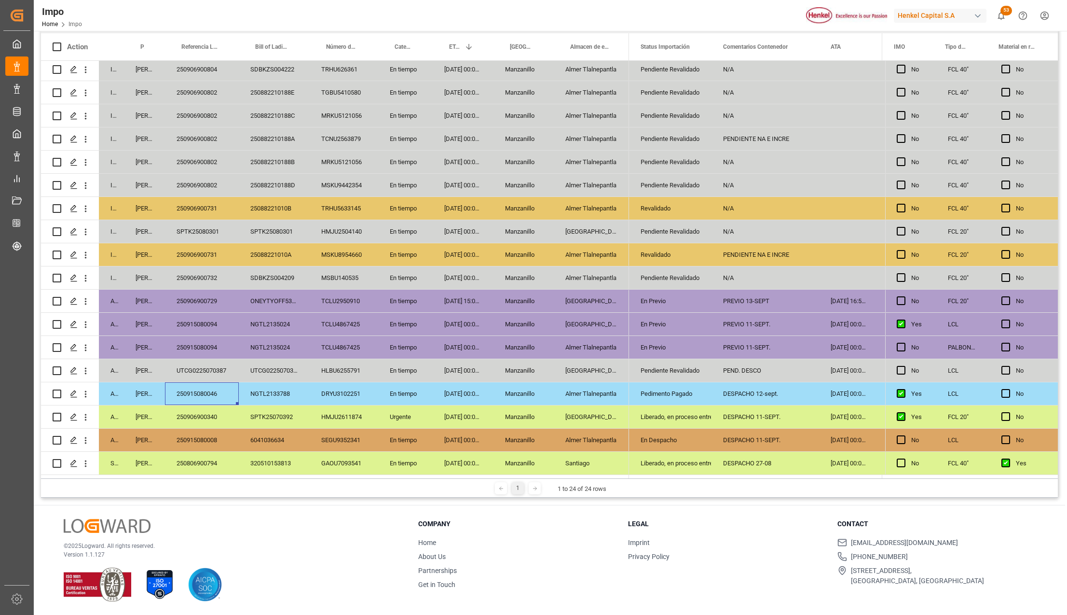
click at [206, 386] on div "250915080046" at bounding box center [202, 393] width 74 height 23
click at [572, 393] on div "Almer Tlalnepantla" at bounding box center [591, 393] width 75 height 23
click at [641, 413] on div "Liberado, en proceso entrega" at bounding box center [670, 417] width 59 height 22
click at [386, 291] on div "En tiempo" at bounding box center [405, 300] width 55 height 23
